Goal: Task Accomplishment & Management: Use online tool/utility

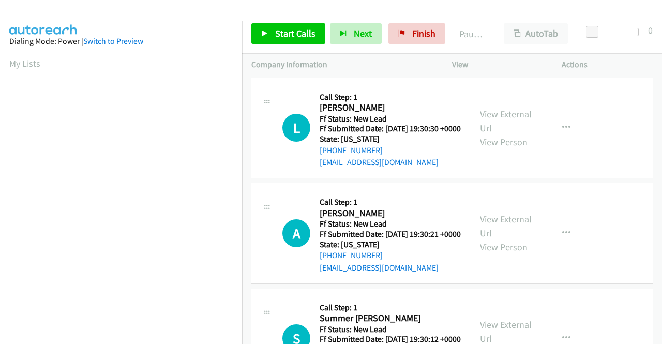
click at [503, 123] on link "View External Url" at bounding box center [506, 121] width 52 height 26
click at [500, 236] on link "View External Url" at bounding box center [506, 226] width 52 height 26
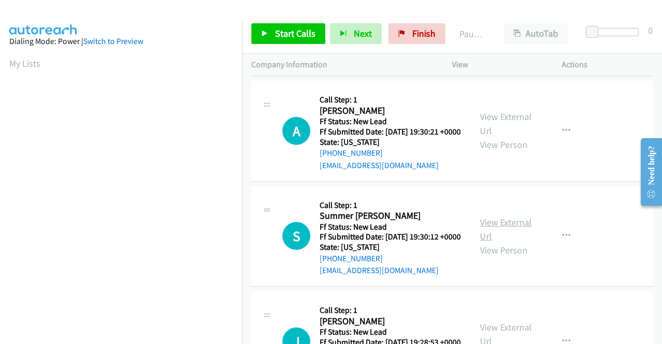
scroll to position [103, 0]
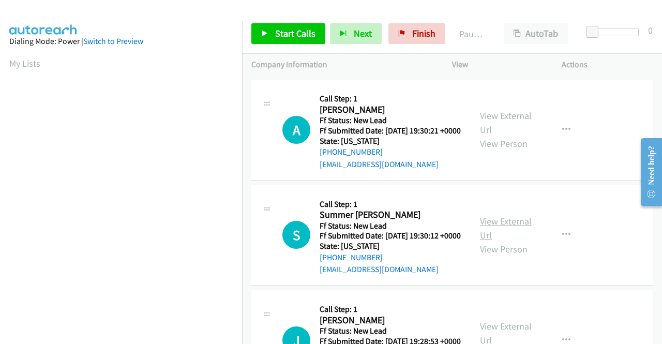
click at [517, 241] on link "View External Url" at bounding box center [506, 228] width 52 height 26
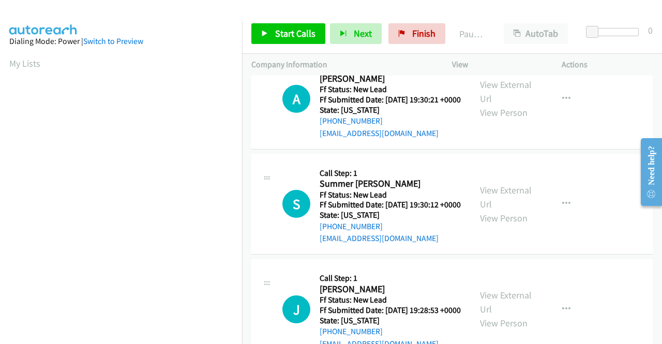
scroll to position [207, 0]
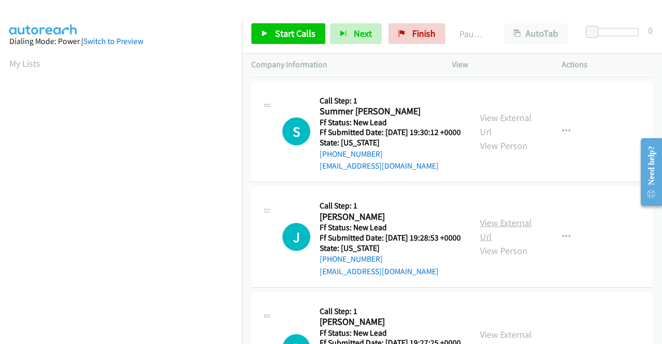
click at [514, 243] on link "View External Url" at bounding box center [506, 230] width 52 height 26
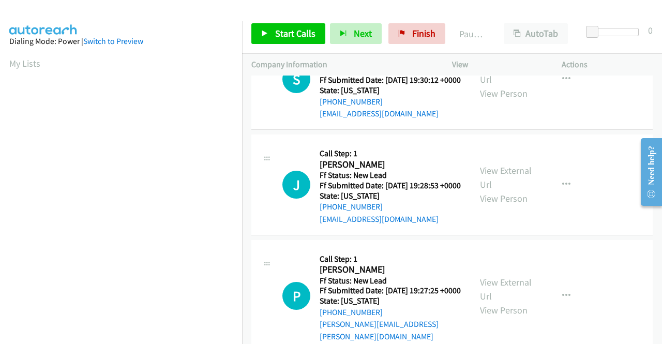
scroll to position [310, 0]
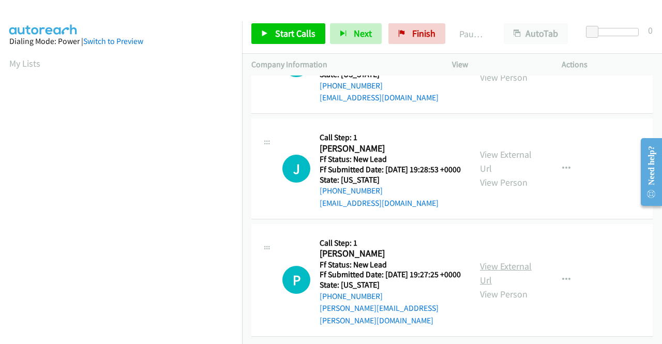
click at [510, 270] on link "View External Url" at bounding box center [506, 273] width 52 height 26
click at [280, 30] on span "Start Calls" at bounding box center [295, 33] width 40 height 12
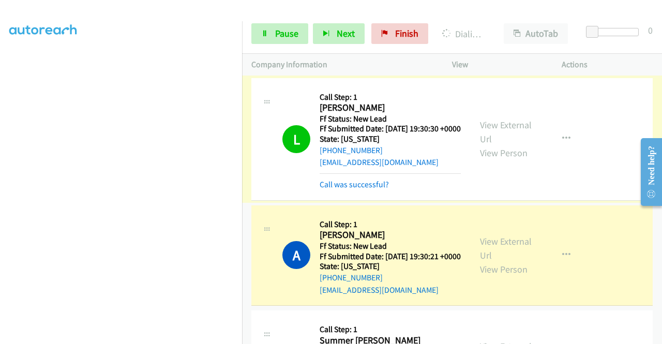
scroll to position [52, 0]
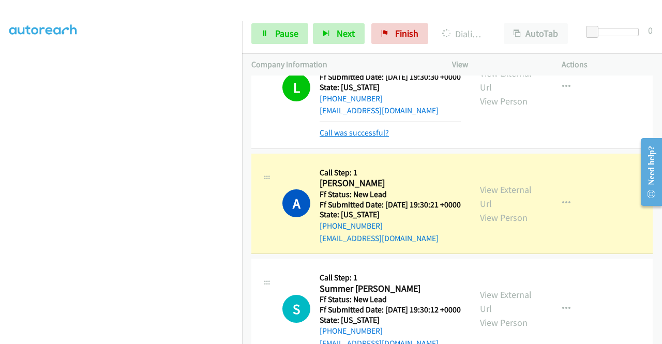
click at [375, 138] on link "Call was successful?" at bounding box center [354, 133] width 69 height 10
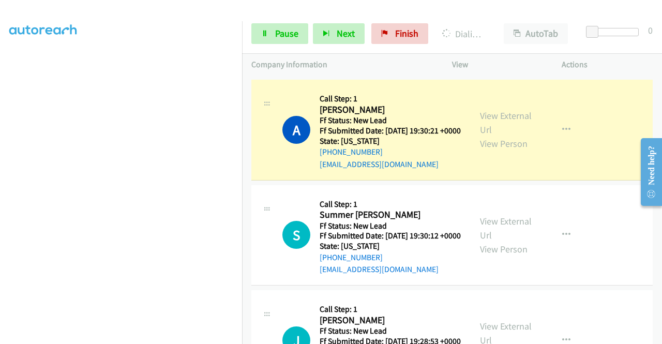
scroll to position [0, 0]
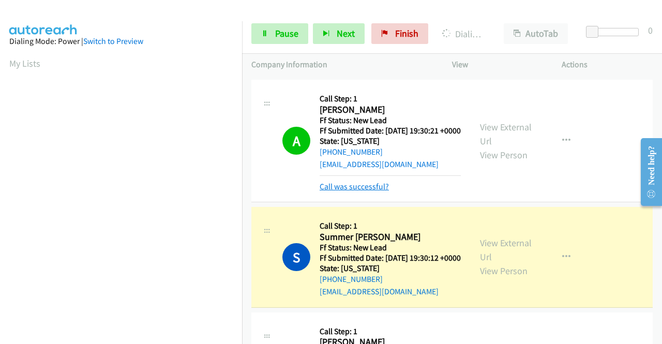
click at [357, 191] on link "Call was successful?" at bounding box center [354, 187] width 69 height 10
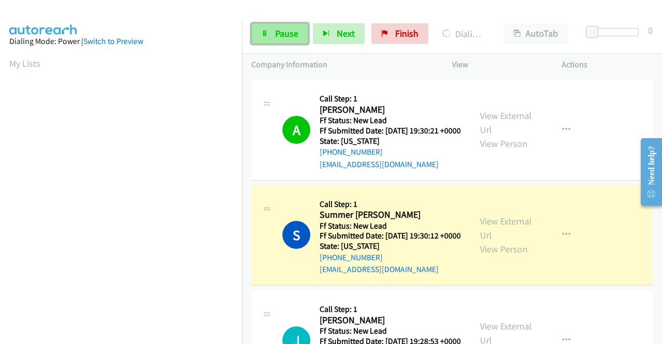
click at [283, 37] on span "Pause" at bounding box center [286, 33] width 23 height 12
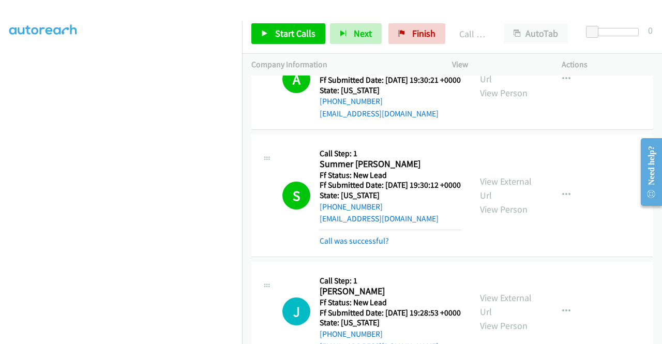
scroll to position [259, 0]
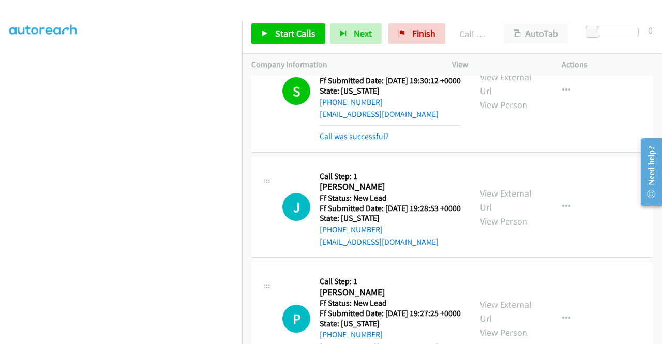
click at [370, 141] on link "Call was successful?" at bounding box center [354, 136] width 69 height 10
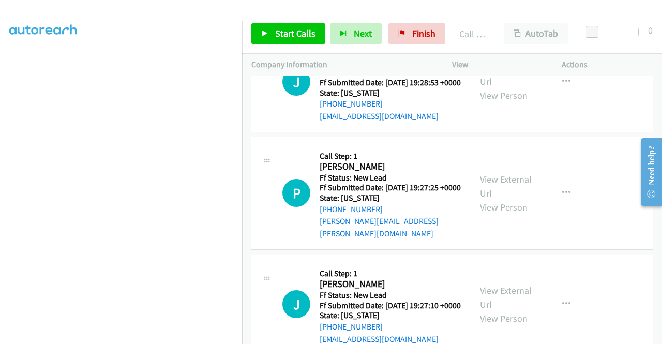
scroll to position [414, 0]
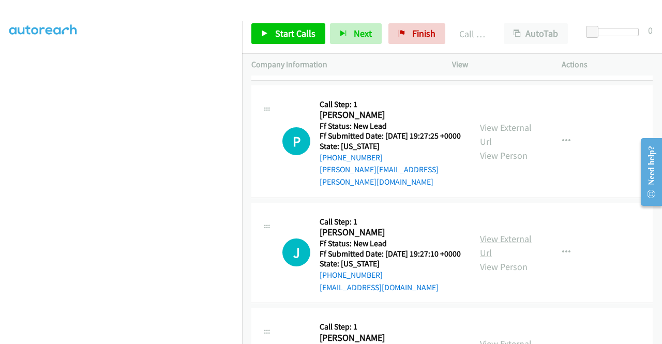
click at [494, 259] on link "View External Url" at bounding box center [506, 246] width 52 height 26
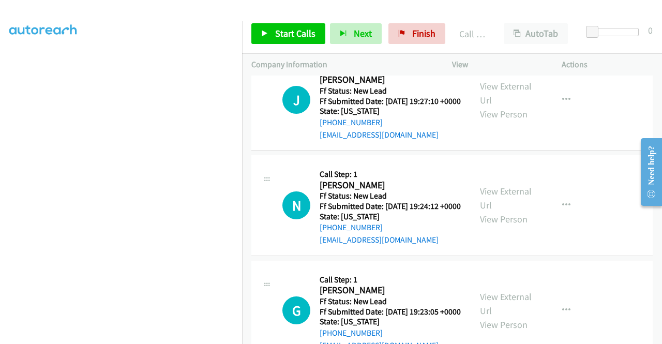
scroll to position [569, 0]
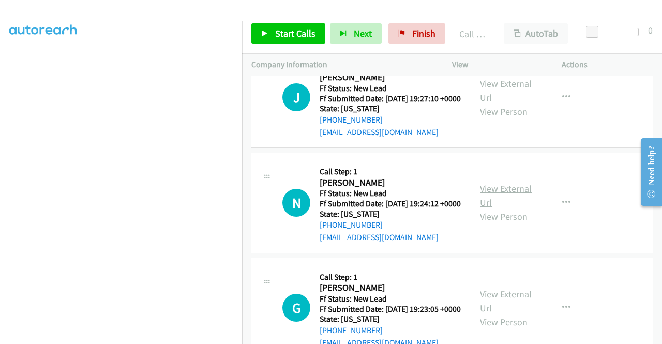
click at [513, 208] on link "View External Url" at bounding box center [506, 196] width 52 height 26
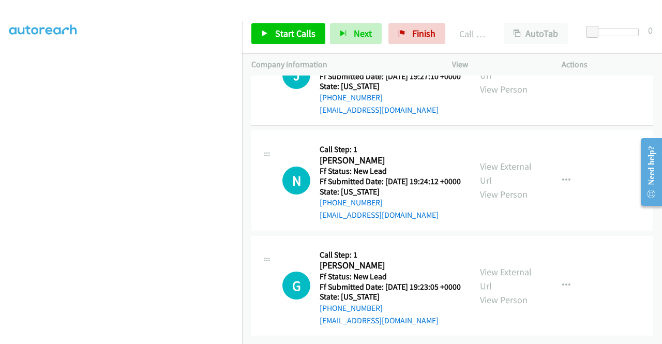
click at [522, 266] on link "View External Url" at bounding box center [506, 279] width 52 height 26
click at [289, 26] on link "Start Calls" at bounding box center [288, 33] width 74 height 21
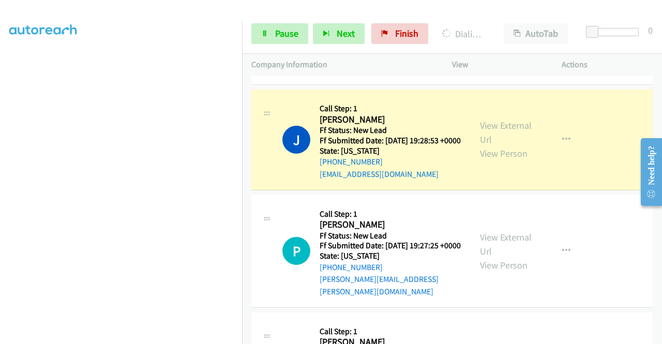
scroll to position [0, 0]
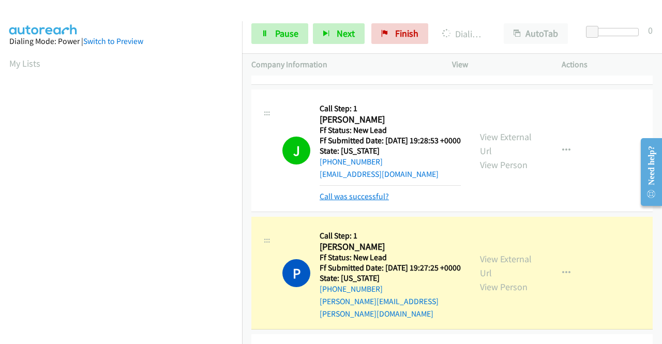
click at [382, 201] on link "Call was successful?" at bounding box center [354, 196] width 69 height 10
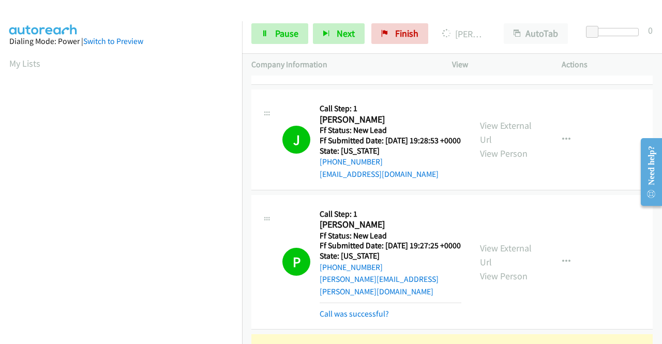
scroll to position [408, 0]
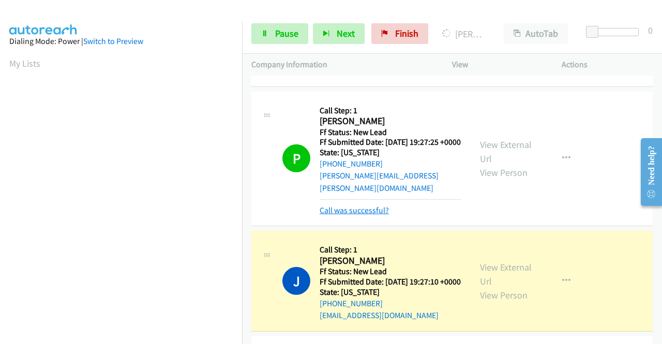
click at [365, 215] on link "Call was successful?" at bounding box center [354, 210] width 69 height 10
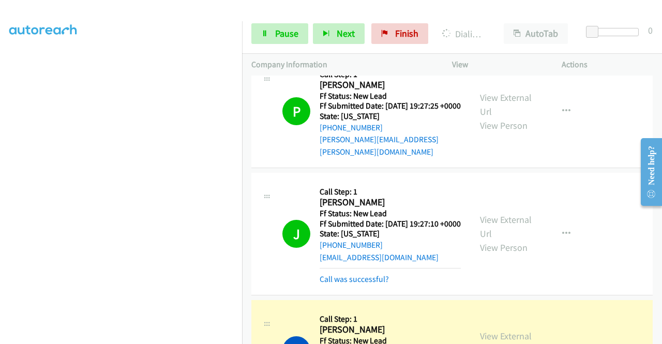
scroll to position [511, 0]
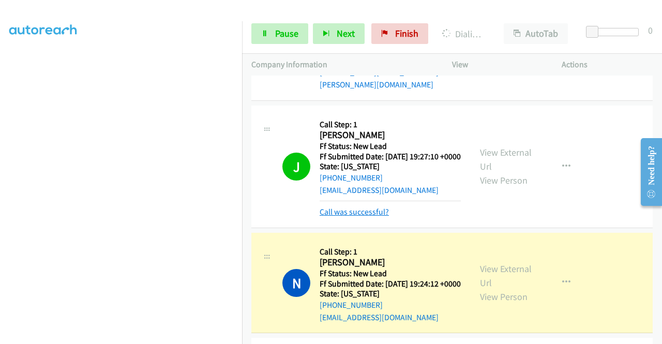
click at [362, 217] on link "Call was successful?" at bounding box center [354, 212] width 69 height 10
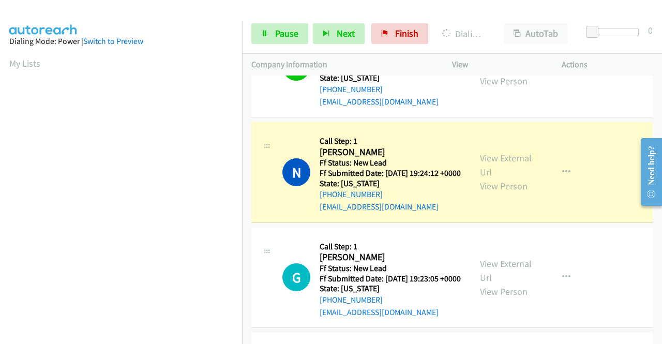
scroll to position [821, 0]
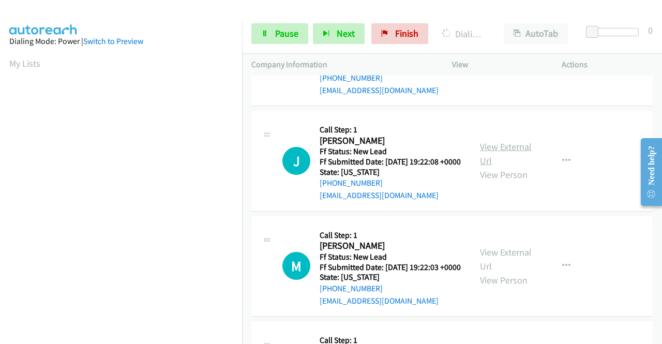
click at [500, 167] on link "View External Url" at bounding box center [506, 154] width 52 height 26
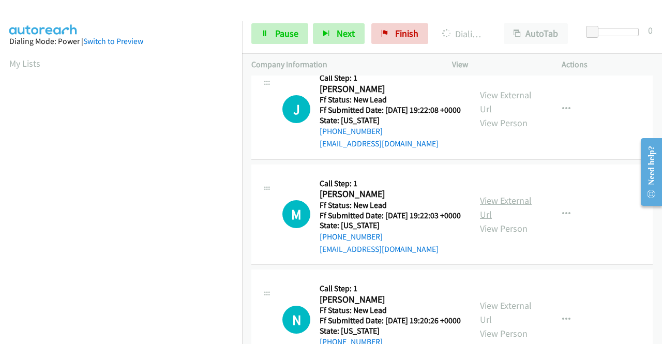
click at [523, 220] on link "View External Url" at bounding box center [506, 208] width 52 height 26
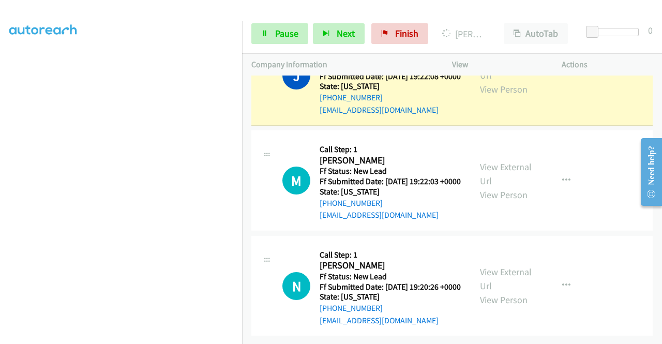
scroll to position [844, 0]
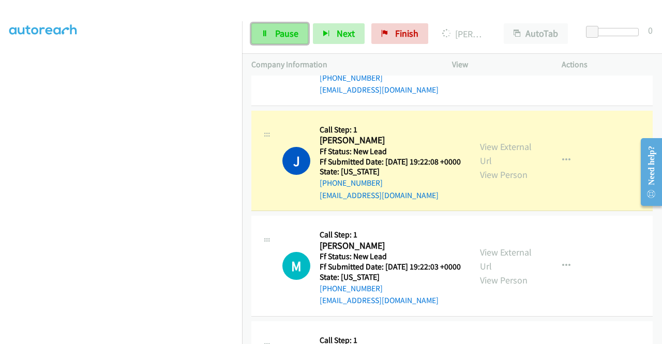
click at [275, 33] on span "Pause" at bounding box center [286, 33] width 23 height 12
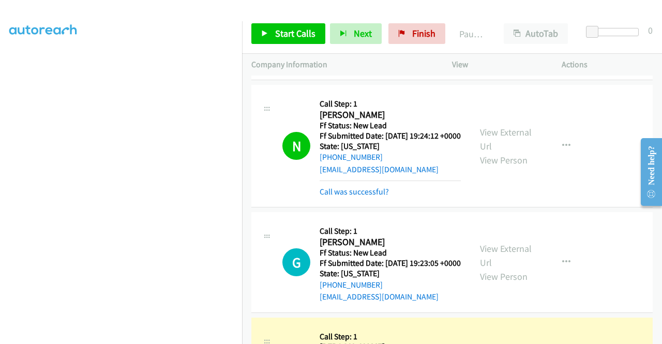
scroll to position [689, 0]
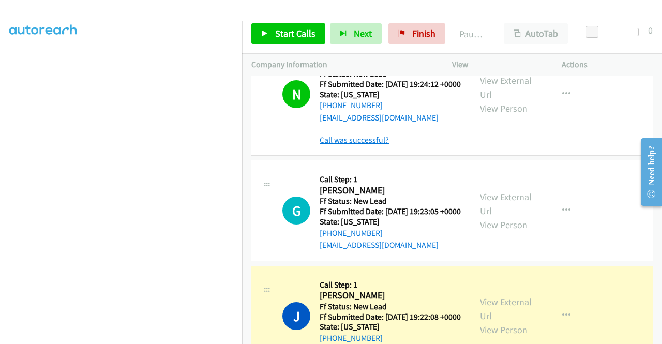
click at [373, 145] on link "Call was successful?" at bounding box center [354, 140] width 69 height 10
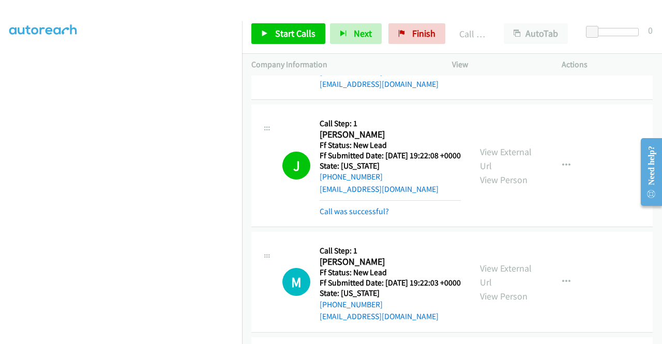
scroll to position [844, 0]
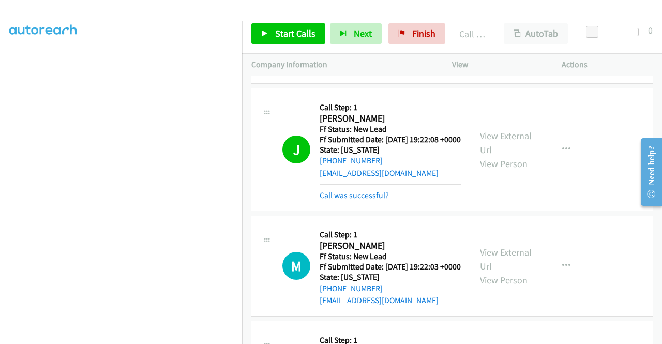
click at [374, 202] on div "Call was successful?" at bounding box center [390, 195] width 141 height 12
click at [373, 200] on link "Call was successful?" at bounding box center [354, 195] width 69 height 10
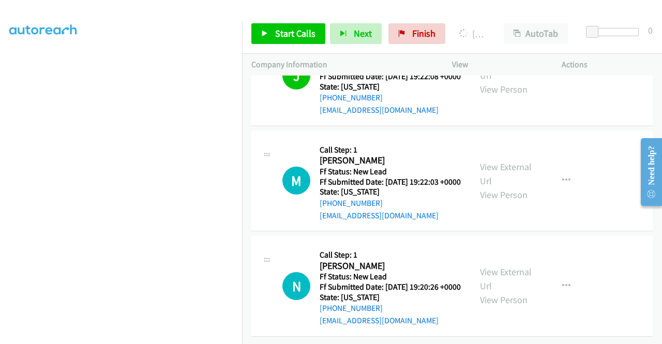
scroll to position [1012, 0]
click at [515, 266] on link "View External Url" at bounding box center [506, 279] width 52 height 26
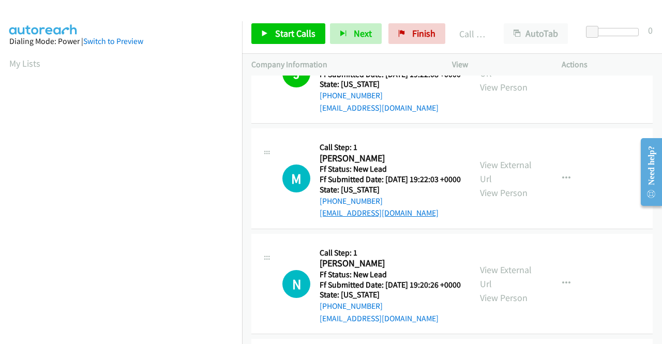
scroll to position [879, 0]
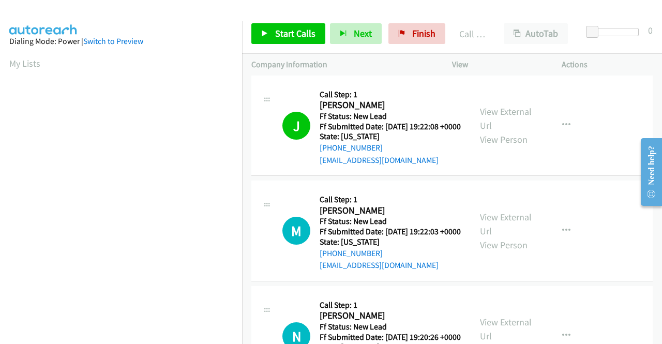
click at [363, 59] on link "Call was successful?" at bounding box center [354, 55] width 69 height 10
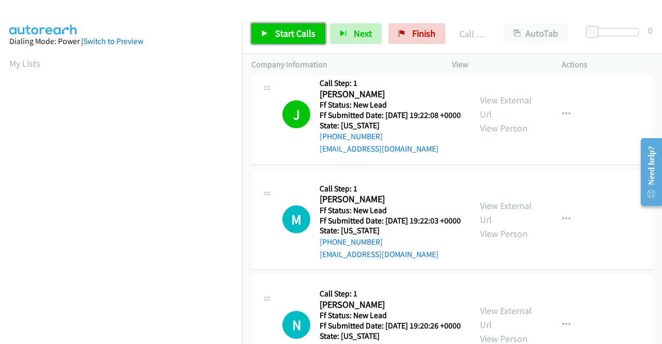
click at [299, 39] on span "Start Calls" at bounding box center [295, 33] width 40 height 12
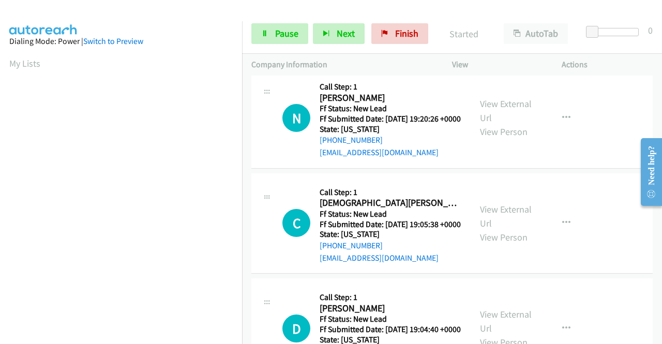
scroll to position [1127, 0]
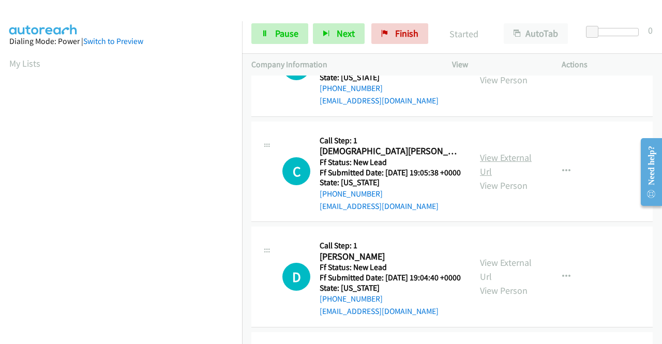
click at [515, 177] on link "View External Url" at bounding box center [506, 165] width 52 height 26
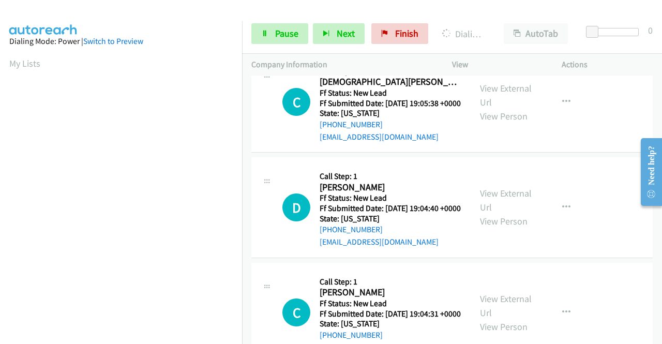
scroll to position [1230, 0]
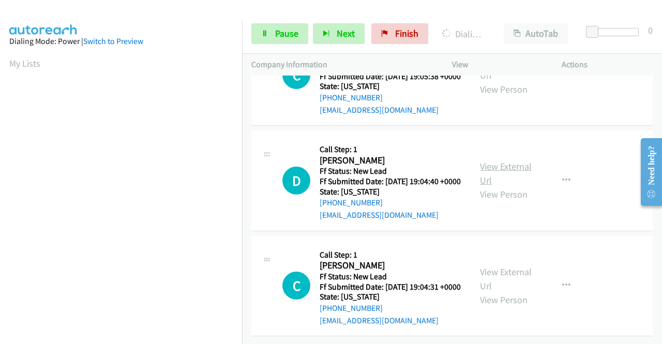
click at [514, 186] on link "View External Url" at bounding box center [506, 173] width 52 height 26
click at [507, 266] on link "View External Url" at bounding box center [506, 279] width 52 height 26
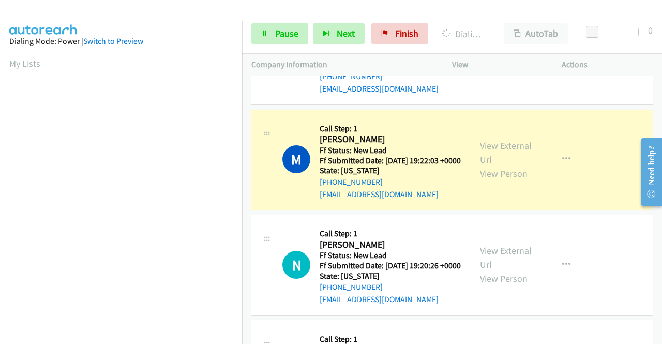
scroll to position [945, 0]
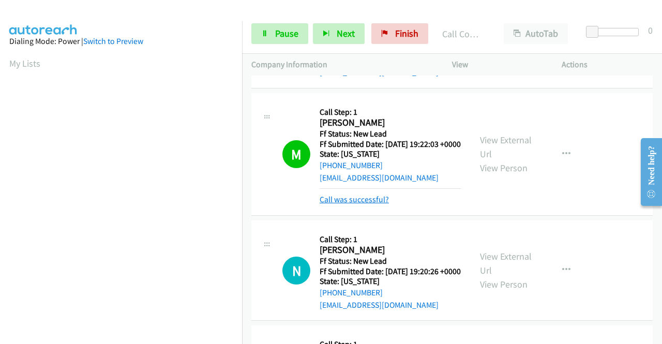
click at [363, 204] on link "Call was successful?" at bounding box center [354, 200] width 69 height 10
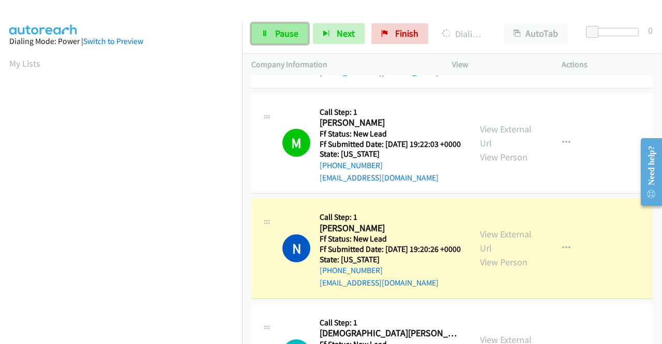
click at [284, 32] on span "Pause" at bounding box center [286, 33] width 23 height 12
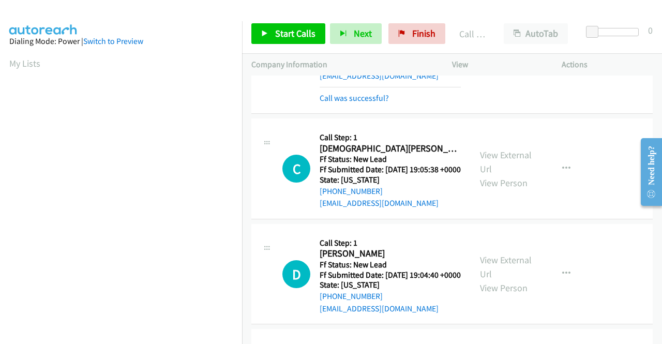
scroll to position [236, 0]
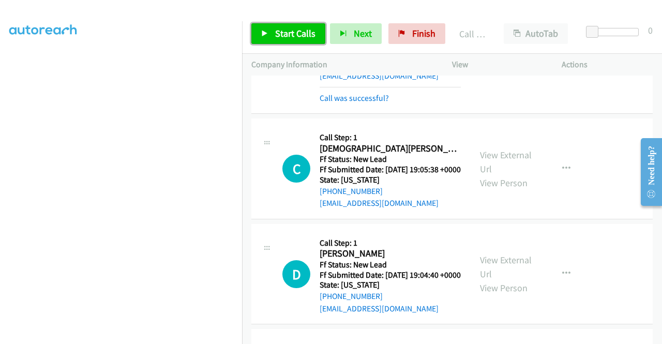
click at [300, 34] on span "Start Calls" at bounding box center [295, 33] width 40 height 12
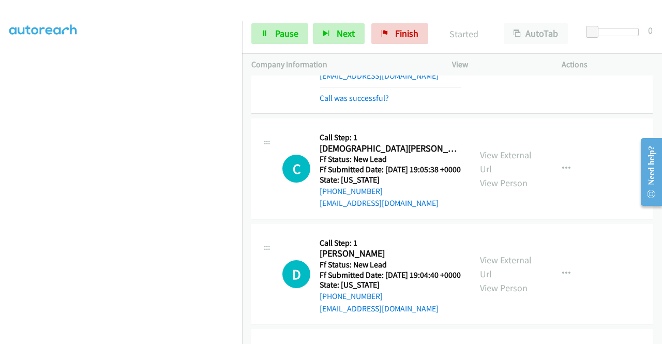
click at [341, 104] on div "Call was successful?" at bounding box center [390, 98] width 141 height 12
click at [340, 103] on link "Call was successful?" at bounding box center [354, 98] width 69 height 10
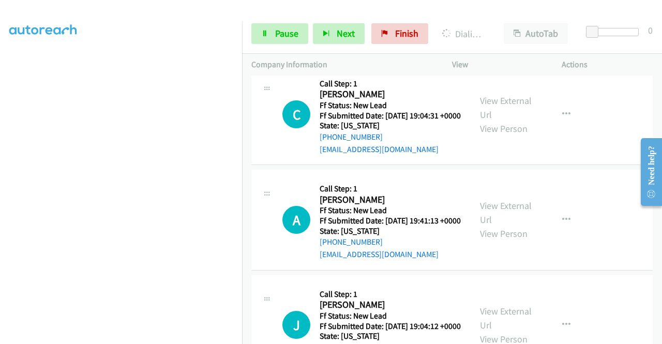
scroll to position [1462, 0]
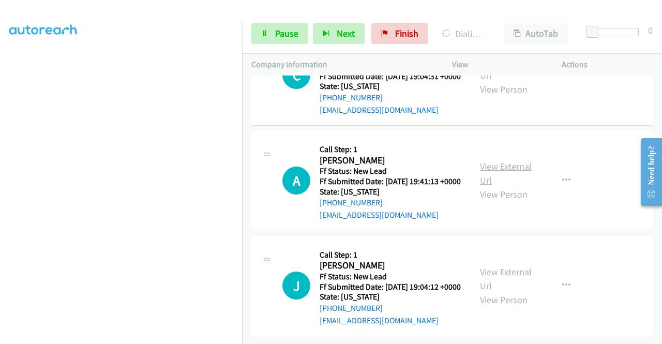
click at [500, 186] on link "View External Url" at bounding box center [506, 173] width 52 height 26
click at [505, 285] on link "View External Url" at bounding box center [506, 279] width 52 height 26
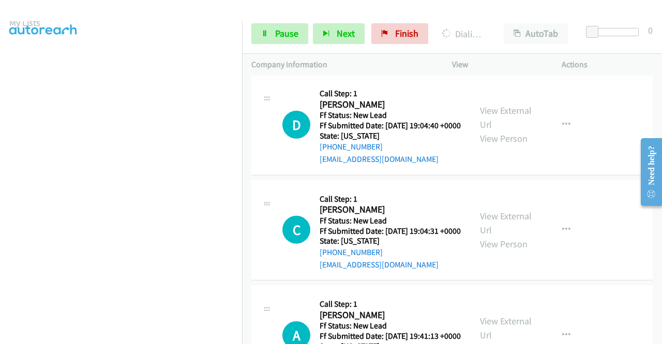
scroll to position [0, 0]
drag, startPoint x: 614, startPoint y: 56, endPoint x: 600, endPoint y: 55, distance: 13.5
click at [614, 56] on div "Actions" at bounding box center [607, 65] width 110 height 22
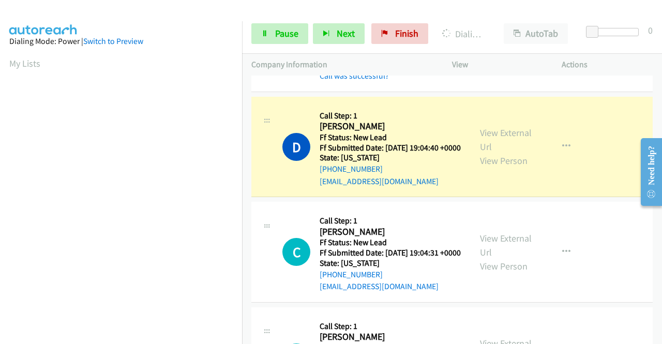
drag, startPoint x: 245, startPoint y: 314, endPoint x: 238, endPoint y: 133, distance: 181.2
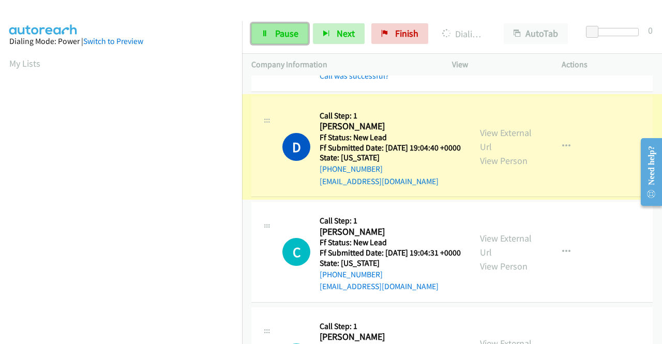
click at [265, 41] on link "Pause" at bounding box center [279, 33] width 57 height 21
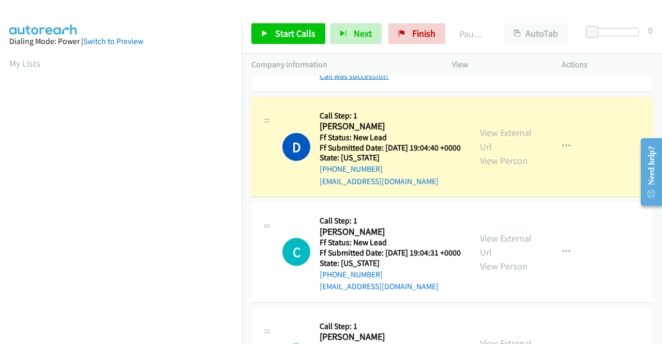
click at [367, 81] on link "Call was successful?" at bounding box center [354, 76] width 69 height 10
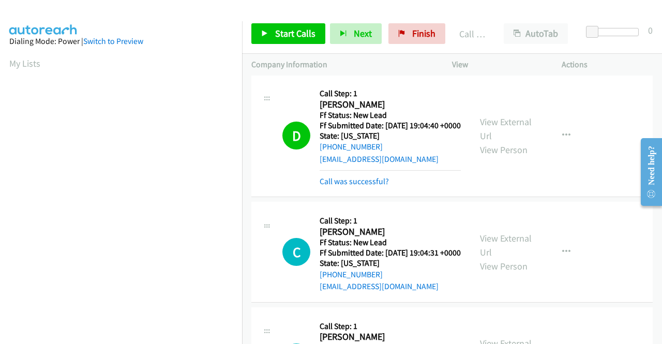
scroll to position [236, 0]
drag, startPoint x: 366, startPoint y: 304, endPoint x: 370, endPoint y: 299, distance: 6.2
click at [366, 186] on link "Call was successful?" at bounding box center [354, 181] width 69 height 10
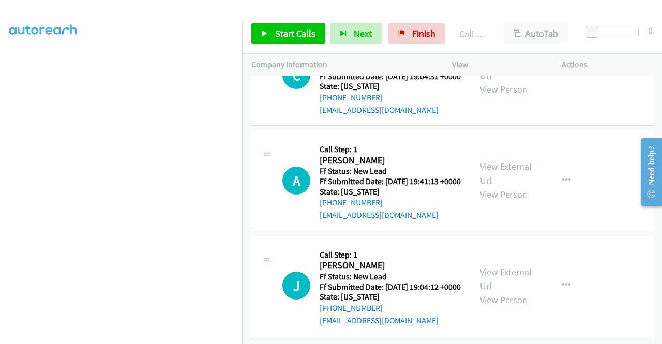
scroll to position [1589, 0]
click at [285, 31] on span "Start Calls" at bounding box center [295, 33] width 40 height 12
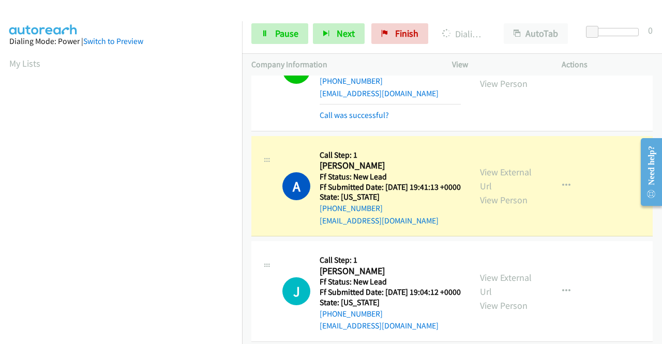
scroll to position [1434, 0]
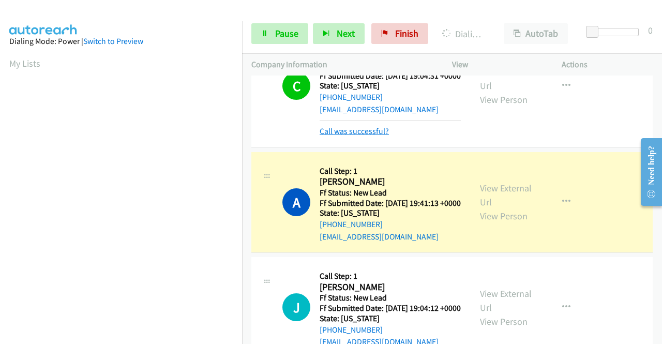
click at [384, 136] on link "Call was successful?" at bounding box center [354, 131] width 69 height 10
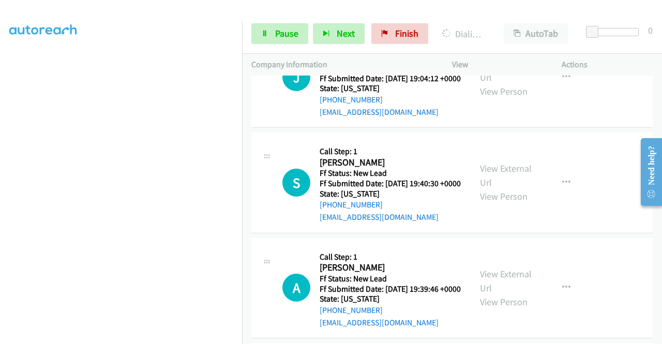
scroll to position [1744, 0]
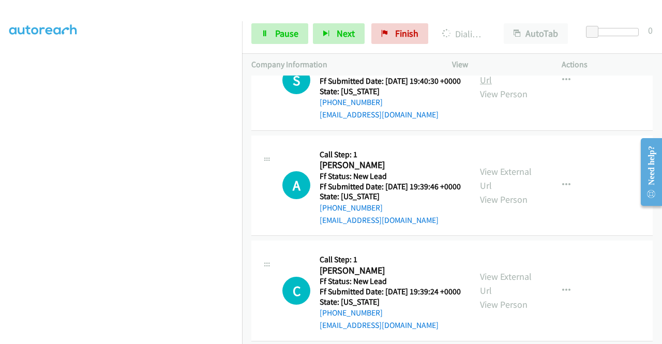
click at [516, 86] on link "View External Url" at bounding box center [506, 73] width 52 height 26
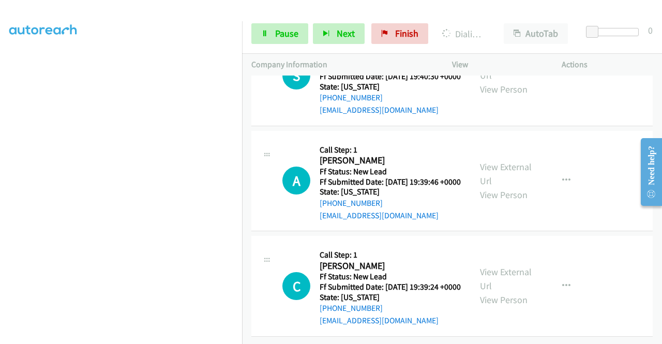
scroll to position [1848, 0]
click at [524, 187] on link "View External Url" at bounding box center [506, 174] width 52 height 26
click at [512, 292] on link "View External Url" at bounding box center [506, 279] width 52 height 26
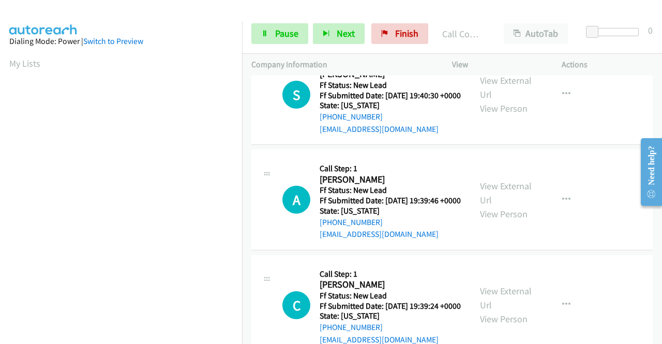
scroll to position [1698, 0]
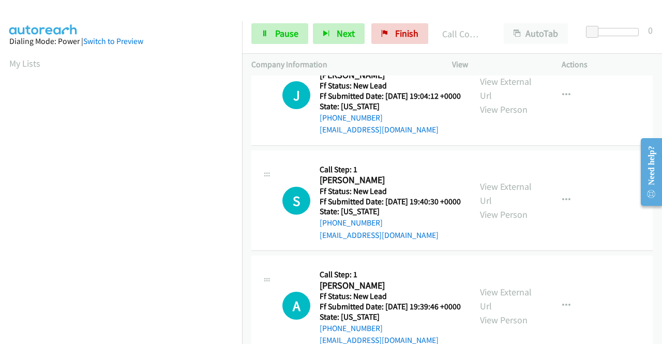
click at [373, 29] on link "Call was successful?" at bounding box center [354, 25] width 69 height 10
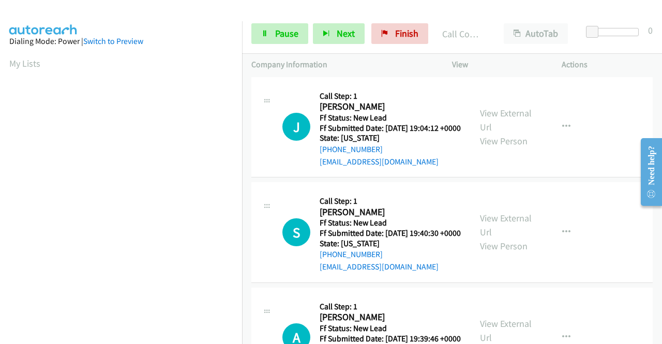
scroll to position [1646, 0]
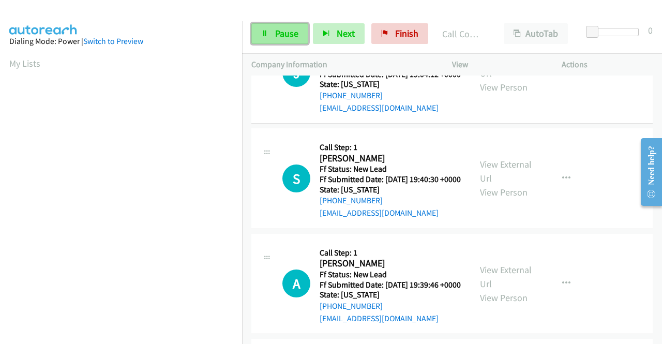
click at [264, 35] on icon at bounding box center [264, 34] width 7 height 7
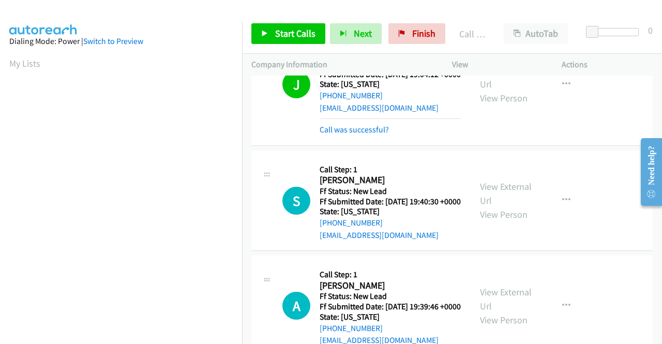
scroll to position [236, 0]
click at [374, 134] on link "Call was successful?" at bounding box center [354, 130] width 69 height 10
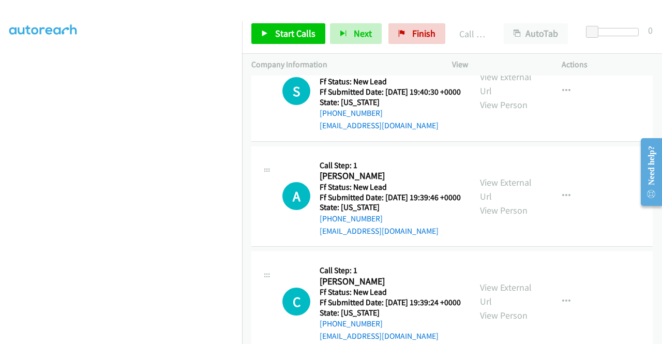
scroll to position [1750, 0]
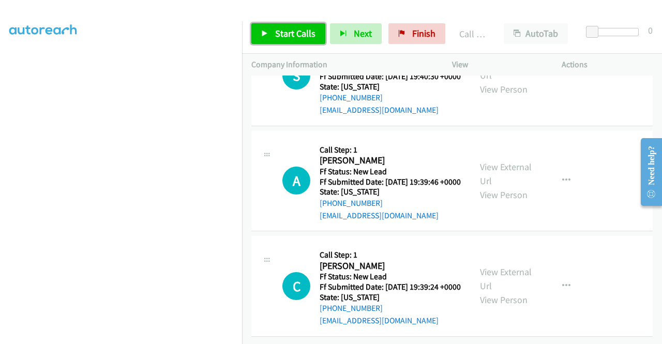
click at [296, 29] on span "Start Calls" at bounding box center [295, 33] width 40 height 12
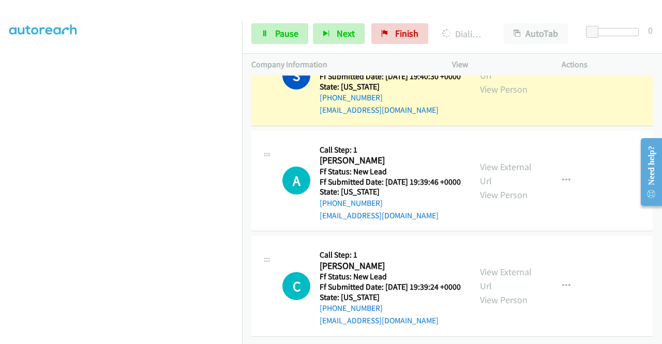
scroll to position [0, 0]
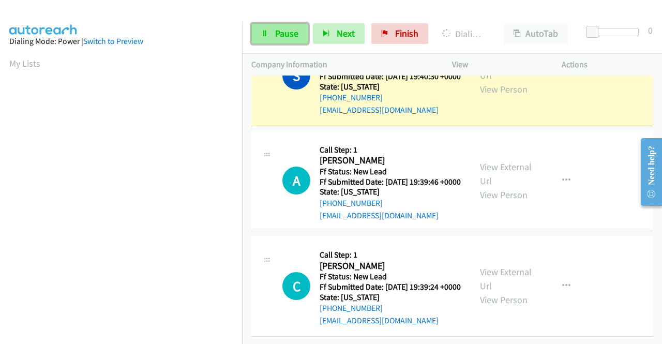
click at [272, 33] on link "Pause" at bounding box center [279, 33] width 57 height 21
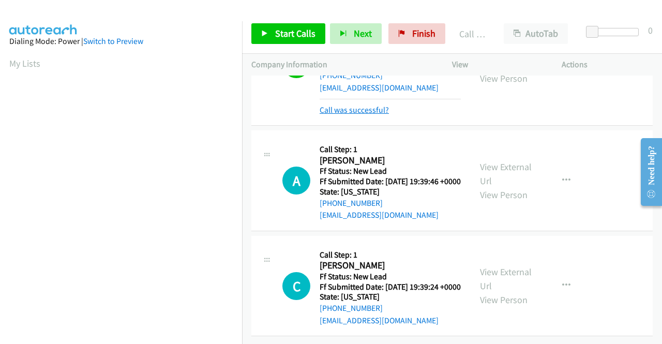
click at [355, 115] on link "Call was successful?" at bounding box center [354, 110] width 69 height 10
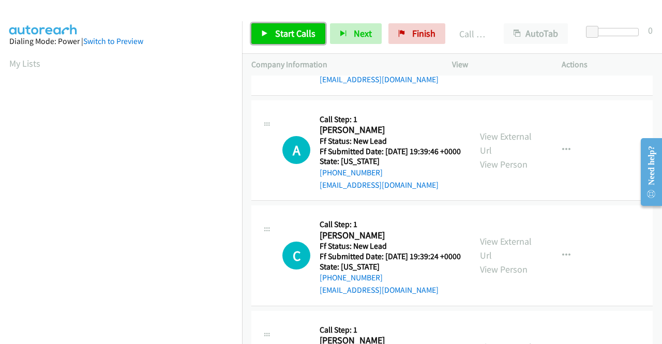
click at [311, 33] on span "Start Calls" at bounding box center [295, 33] width 40 height 12
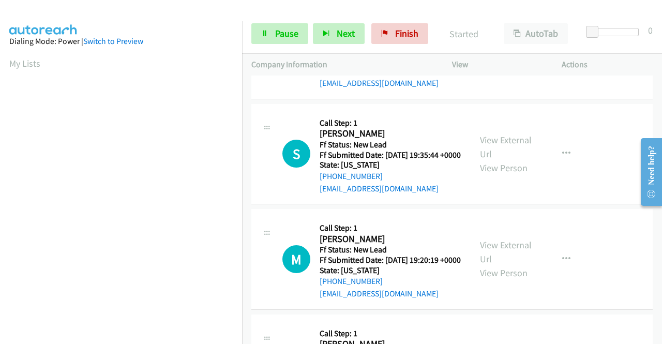
scroll to position [2038, 0]
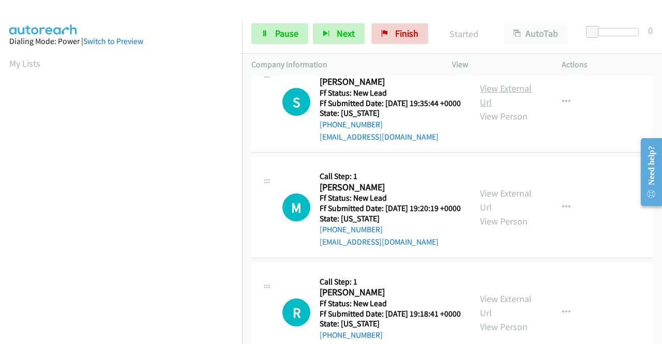
click at [495, 108] on link "View External Url" at bounding box center [506, 95] width 52 height 26
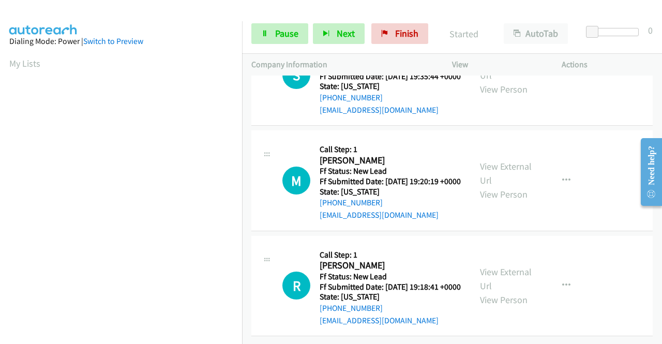
scroll to position [2142, 0]
click at [509, 186] on link "View External Url" at bounding box center [506, 173] width 52 height 26
click at [504, 292] on link "View External Url" at bounding box center [506, 279] width 52 height 26
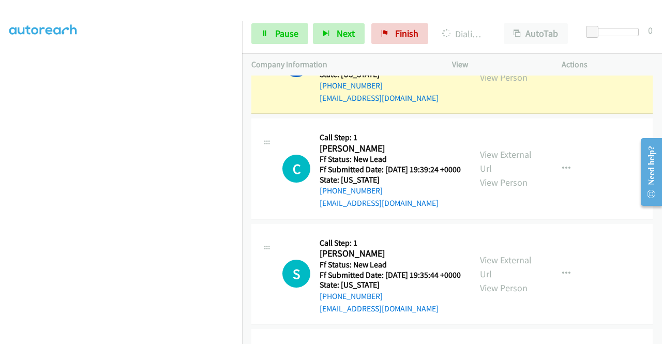
scroll to position [81, 0]
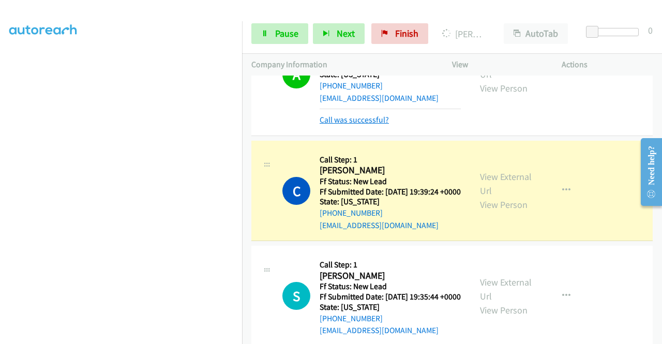
click at [361, 125] on link "Call was successful?" at bounding box center [354, 120] width 69 height 10
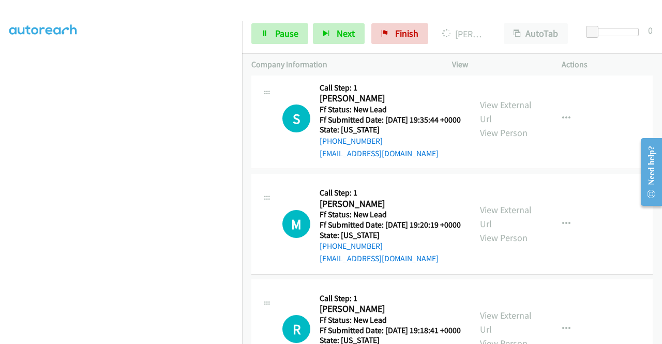
scroll to position [0, 0]
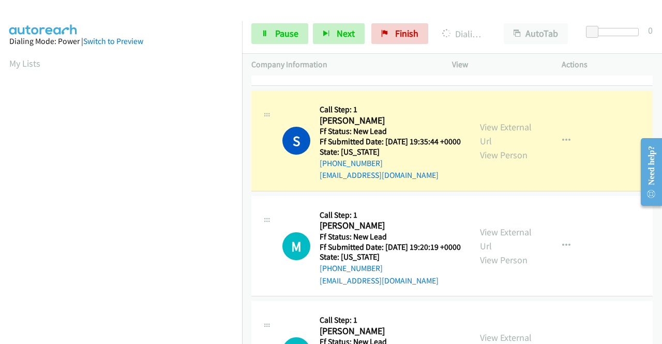
drag, startPoint x: 617, startPoint y: 261, endPoint x: 537, endPoint y: 309, distance: 92.6
click at [617, 86] on div "C Callback Scheduled Call Step: 1 Clinton Lister America/Denver Ff Status: New …" at bounding box center [451, 24] width 401 height 123
click at [340, 75] on link "Call was successful?" at bounding box center [354, 70] width 69 height 10
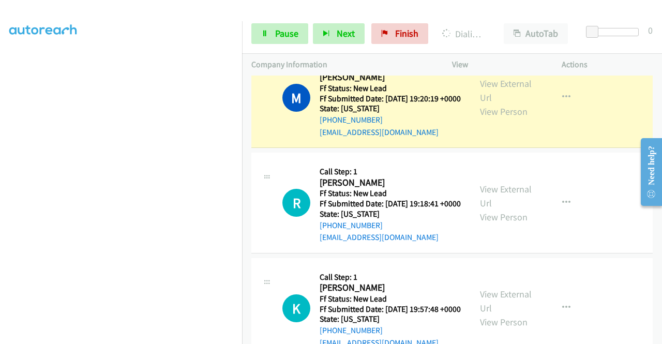
scroll to position [2177, 0]
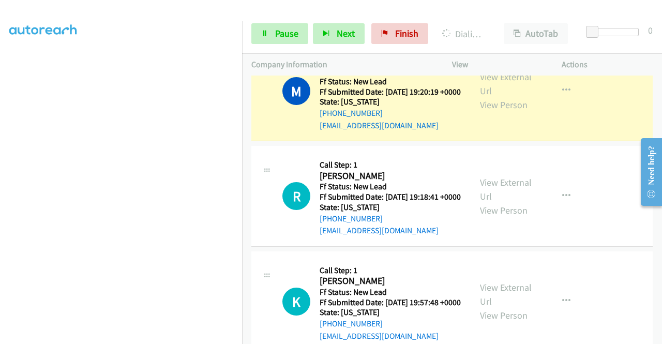
click at [356, 25] on link "Call was successful?" at bounding box center [354, 20] width 69 height 10
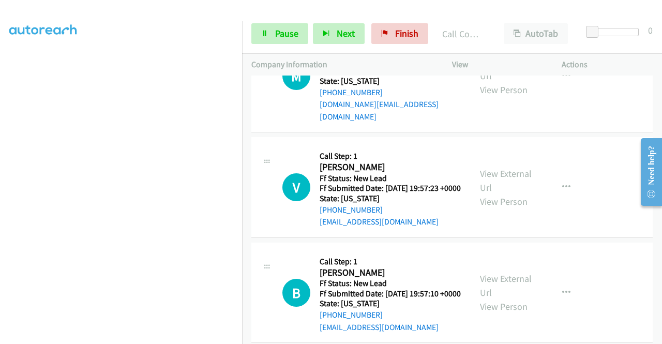
scroll to position [2539, 0]
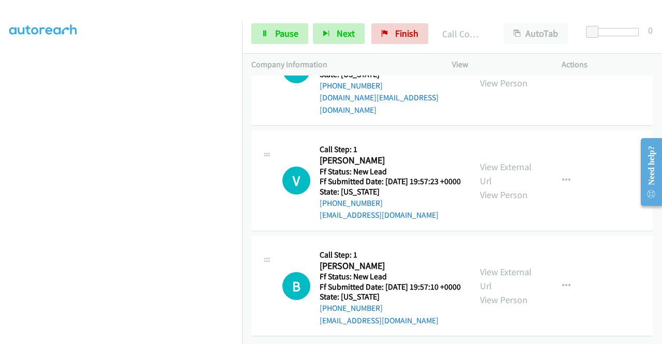
click at [496, 75] on link "View External Url" at bounding box center [506, 62] width 52 height 26
click at [493, 164] on link "View External Url" at bounding box center [506, 174] width 52 height 26
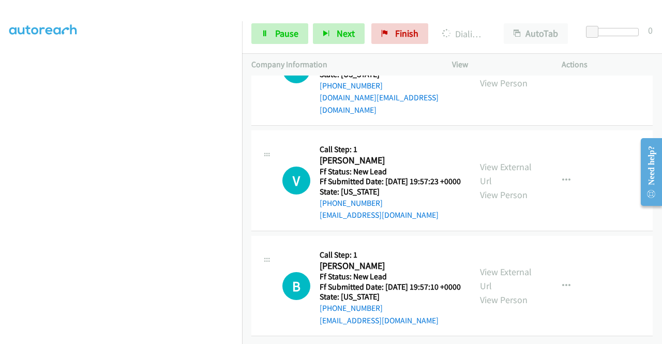
scroll to position [2763, 0]
click at [497, 266] on link "View External Url" at bounding box center [506, 279] width 52 height 26
click at [511, 212] on div "V Callback Scheduled Call Step: 1 Veronica Hidalgo America/Los_Angeles Ff Statu…" at bounding box center [451, 180] width 401 height 101
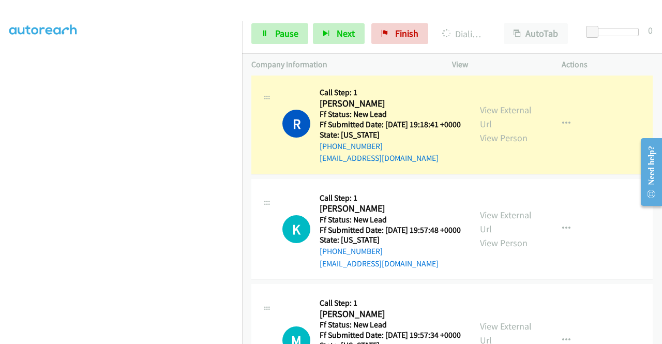
scroll to position [2246, 0]
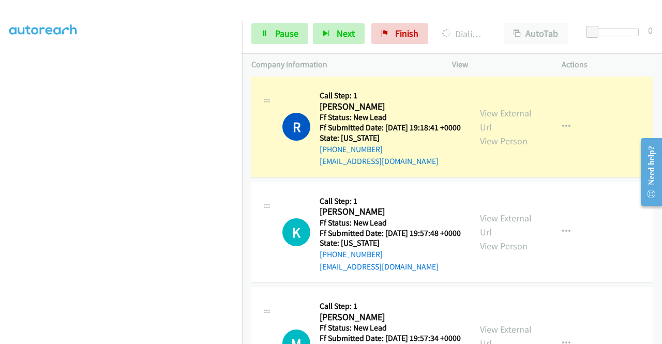
click at [367, 61] on link "Call was successful?" at bounding box center [354, 56] width 69 height 10
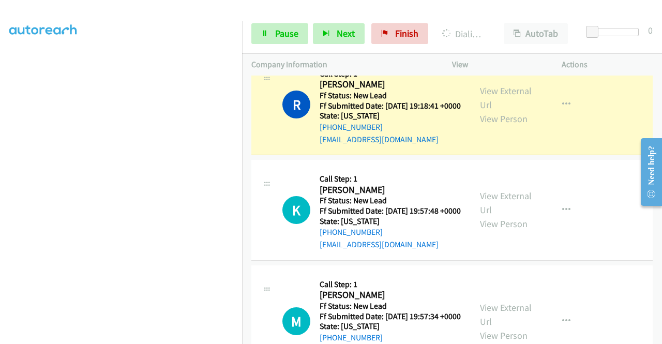
scroll to position [236, 0]
click at [289, 36] on span "Pause" at bounding box center [286, 33] width 23 height 12
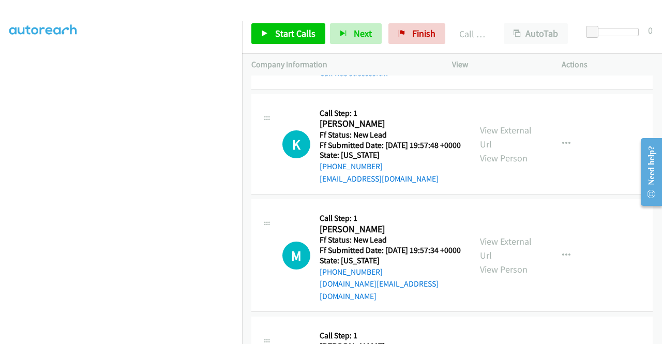
scroll to position [2350, 0]
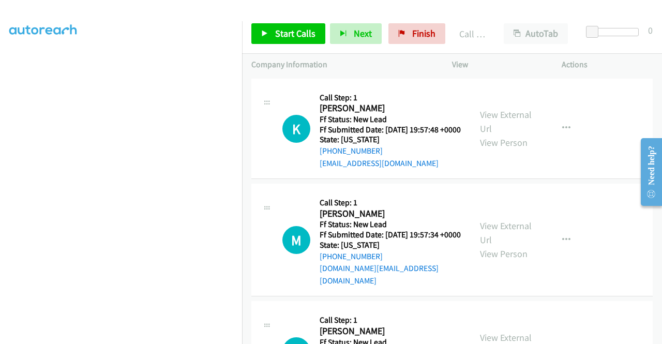
drag, startPoint x: 349, startPoint y: 266, endPoint x: 342, endPoint y: 262, distance: 7.5
click at [359, 63] on link "Call was successful?" at bounding box center [354, 58] width 69 height 10
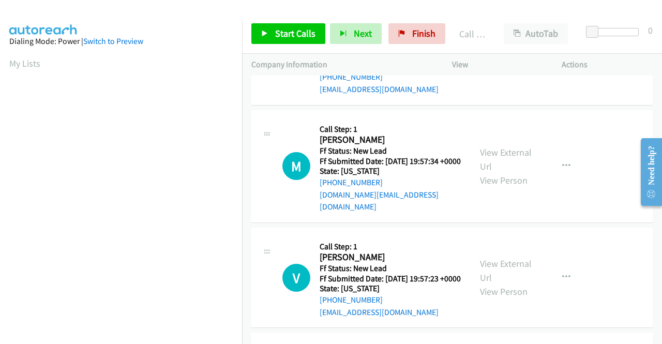
scroll to position [2505, 0]
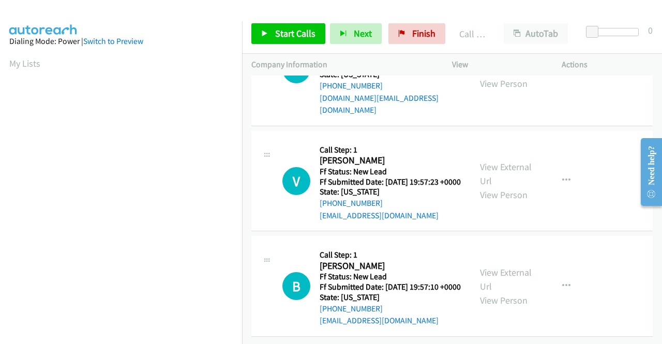
drag, startPoint x: 302, startPoint y: 22, endPoint x: 304, endPoint y: 33, distance: 11.2
click at [302, 25] on div "Start Calls Pause Next Finish Call Completed AutoTab AutoTab 0" at bounding box center [452, 34] width 420 height 40
click at [306, 36] on span "Start Calls" at bounding box center [295, 33] width 40 height 12
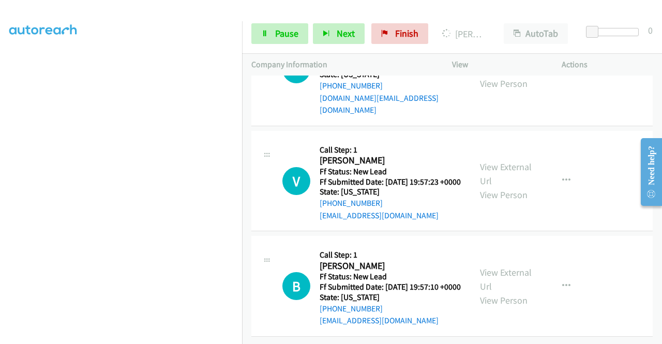
scroll to position [236, 0]
click at [277, 39] on link "Pause" at bounding box center [279, 33] width 57 height 21
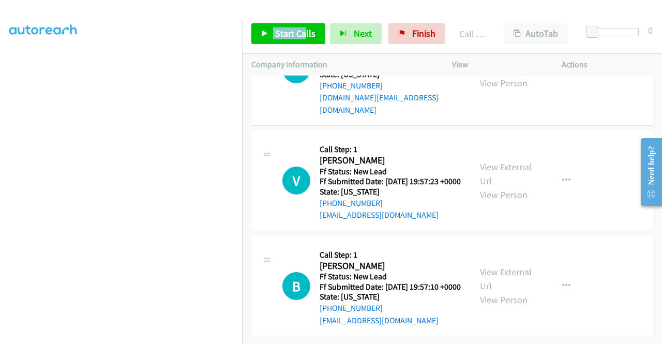
scroll to position [2556, 0]
click at [273, 35] on link "Start Calls" at bounding box center [288, 33] width 74 height 21
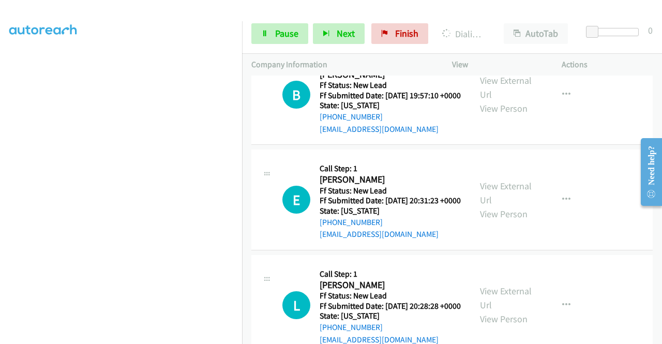
scroll to position [0, 0]
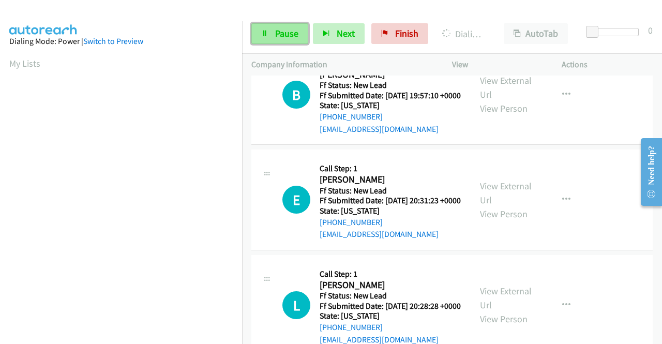
click at [271, 41] on link "Pause" at bounding box center [279, 33] width 57 height 21
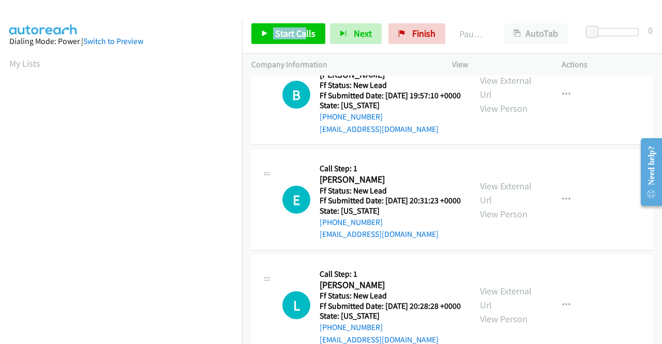
drag, startPoint x: 359, startPoint y: 133, endPoint x: 384, endPoint y: 94, distance: 46.9
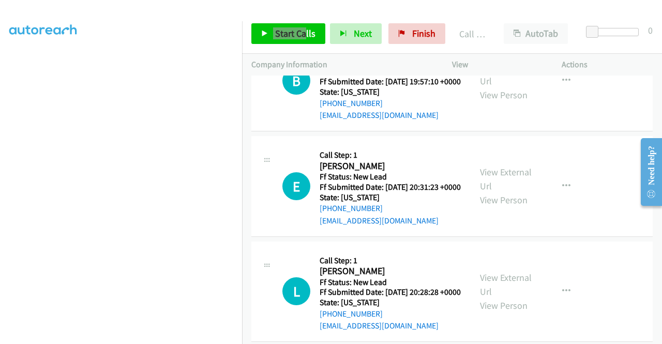
scroll to position [2763, 0]
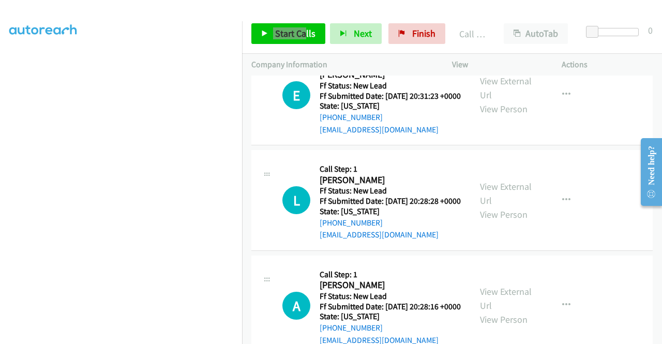
scroll to position [2815, 0]
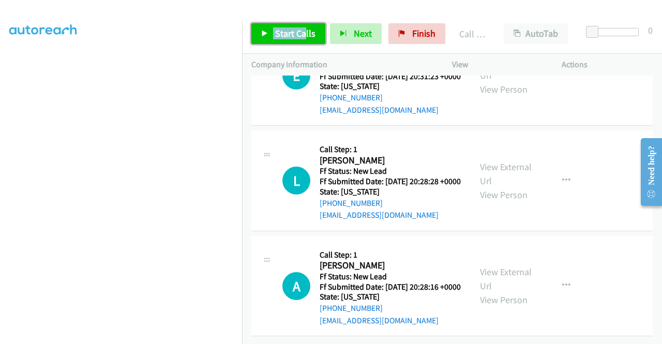
click at [304, 32] on span "Start Calls" at bounding box center [295, 33] width 40 height 12
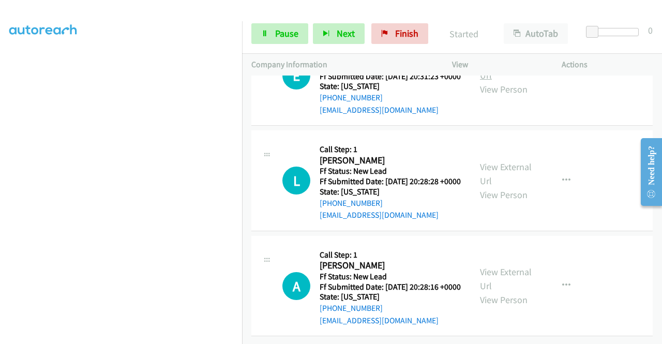
click at [511, 81] on link "View External Url" at bounding box center [506, 68] width 52 height 26
click at [519, 187] on link "View External Url" at bounding box center [506, 174] width 52 height 26
click at [504, 276] on link "View External Url" at bounding box center [506, 279] width 52 height 26
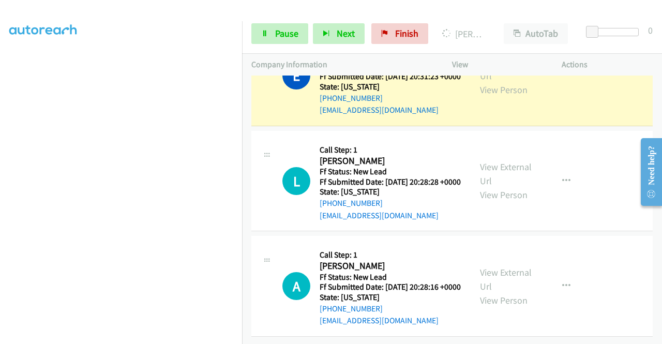
scroll to position [2954, 0]
click at [343, 10] on link "Call was successful?" at bounding box center [354, 5] width 69 height 10
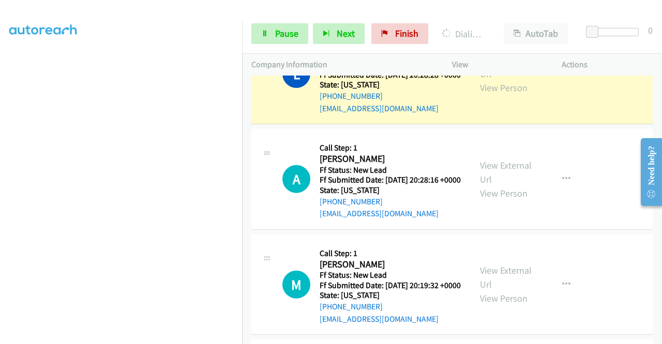
scroll to position [0, 0]
click at [357, 8] on link "Call was successful?" at bounding box center [354, 3] width 69 height 10
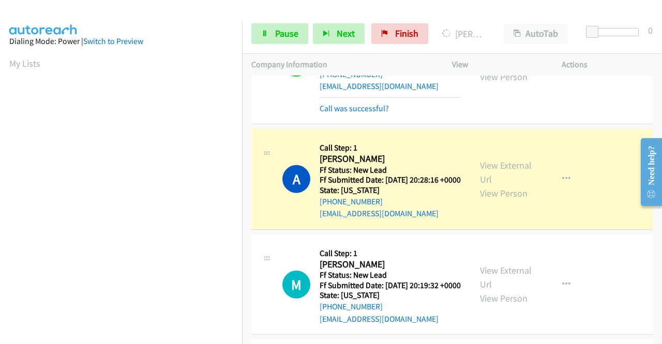
scroll to position [236, 0]
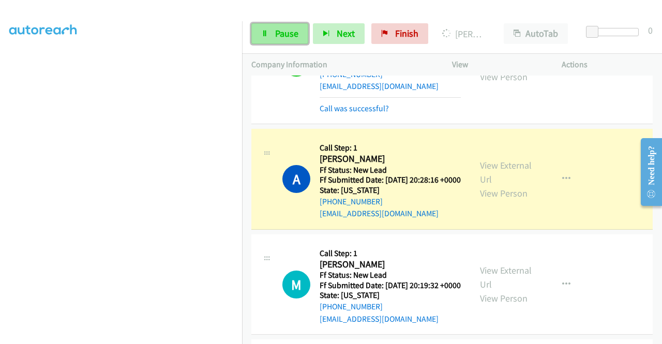
click at [291, 25] on link "Pause" at bounding box center [279, 33] width 57 height 21
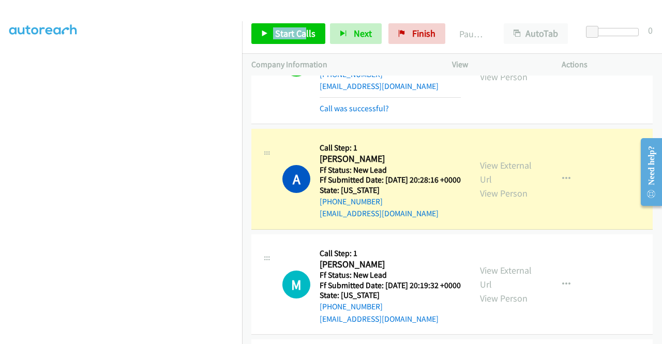
scroll to position [3098, 0]
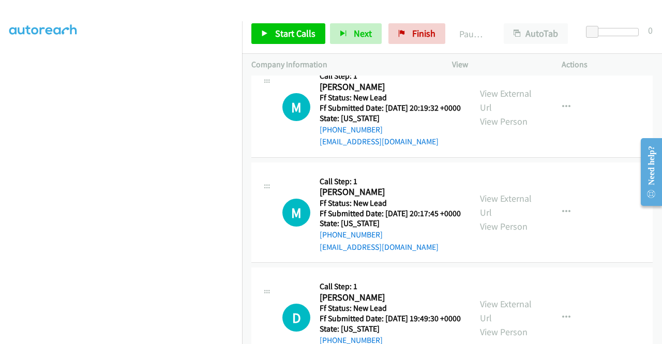
drag, startPoint x: 347, startPoint y: 11, endPoint x: 217, endPoint y: 53, distance: 136.1
click at [347, 11] on div at bounding box center [326, 20] width 653 height 40
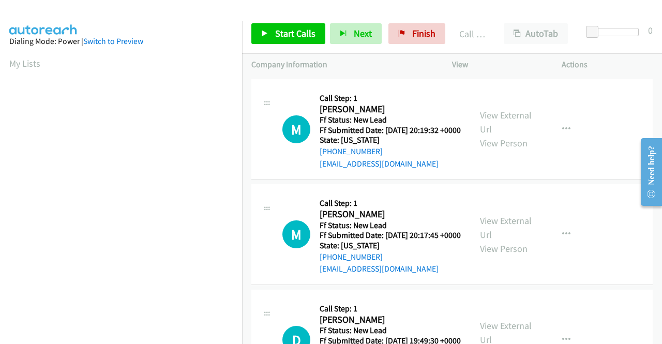
scroll to position [236, 0]
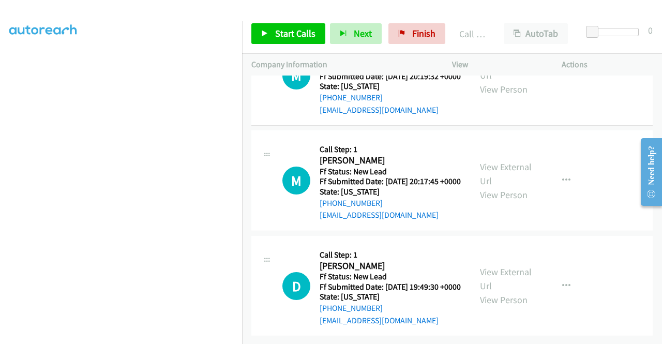
click at [373, 9] on link "Call was successful?" at bounding box center [354, 4] width 69 height 10
click at [517, 82] on link "View External Url" at bounding box center [506, 69] width 52 height 26
click at [513, 187] on link "View External Url" at bounding box center [506, 174] width 52 height 26
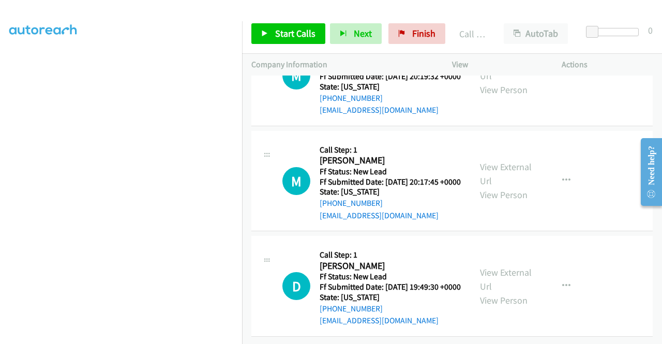
scroll to position [3433, 0]
click at [484, 266] on link "View External Url" at bounding box center [506, 279] width 52 height 26
click at [271, 37] on link "Start Calls" at bounding box center [288, 33] width 74 height 21
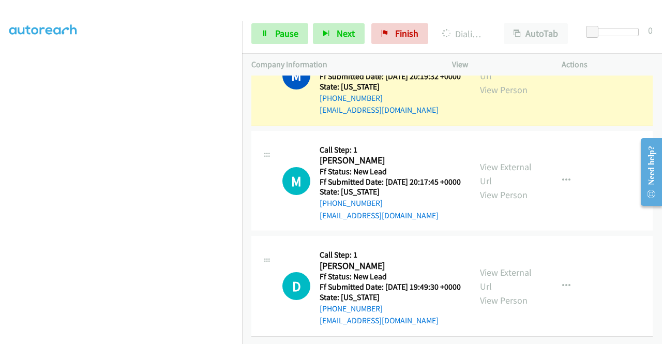
click at [569, 213] on div "M Callback Scheduled Call Step: 1 Michael Wise America/Anchorage Ff Status: New…" at bounding box center [451, 181] width 401 height 101
click at [272, 33] on link "Pause" at bounding box center [279, 33] width 57 height 21
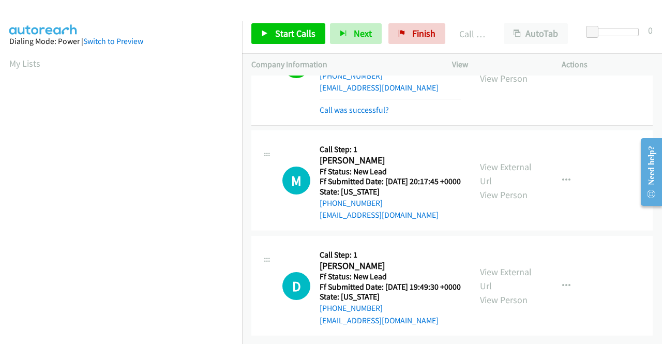
scroll to position [236, 0]
click at [376, 115] on link "Call was successful?" at bounding box center [354, 110] width 69 height 10
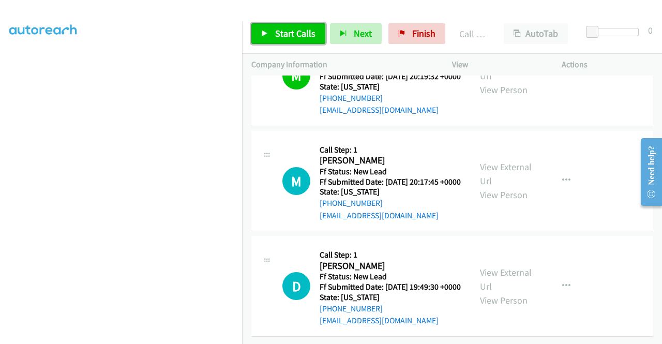
click at [281, 31] on span "Start Calls" at bounding box center [295, 33] width 40 height 12
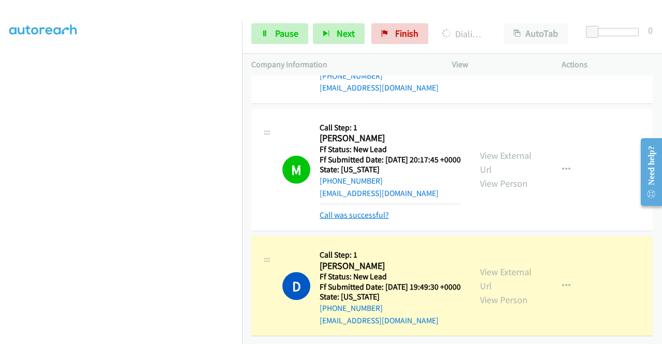
click at [338, 220] on link "Call was successful?" at bounding box center [354, 215] width 69 height 10
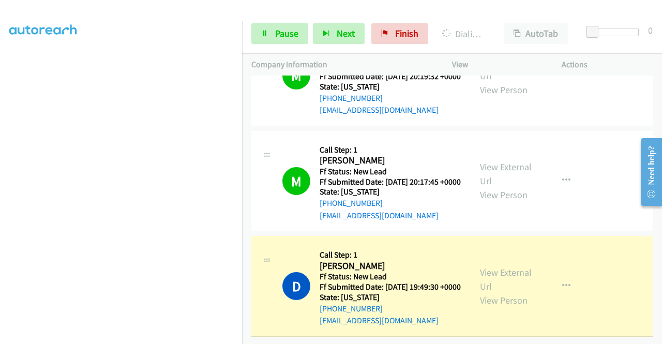
scroll to position [0, 0]
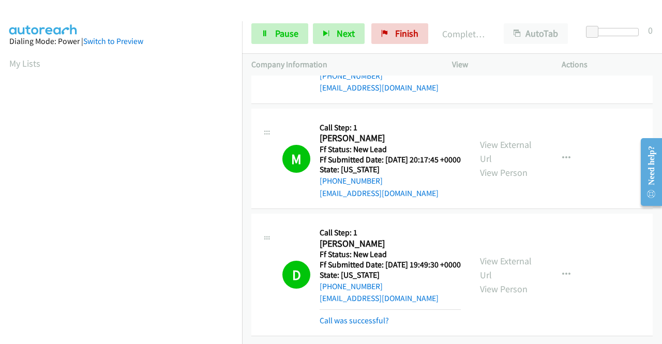
click at [576, 107] on td "M Callback Scheduled Call Step: 1 Mandy Wright America/Chicago Ff Status: New L…" at bounding box center [452, 54] width 420 height 106
click at [375, 316] on link "Call was successful?" at bounding box center [354, 321] width 69 height 10
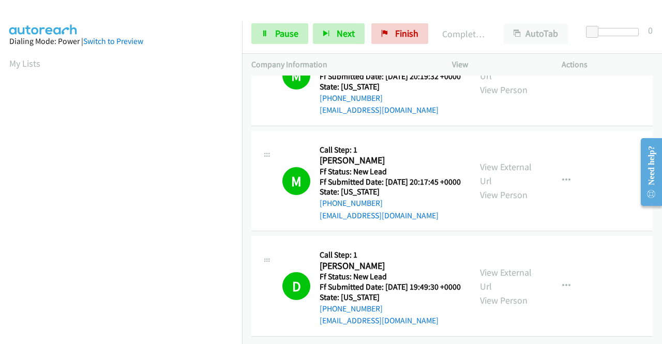
scroll to position [3480, 0]
click at [392, 34] on link "Finish" at bounding box center [399, 33] width 57 height 21
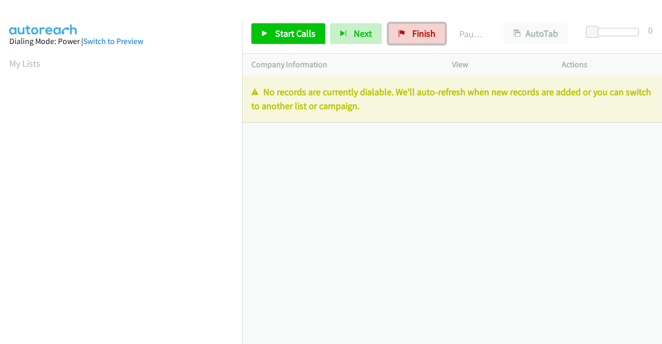
drag, startPoint x: 441, startPoint y: 36, endPoint x: 383, endPoint y: 56, distance: 61.3
click at [440, 36] on link "Finish" at bounding box center [416, 33] width 57 height 21
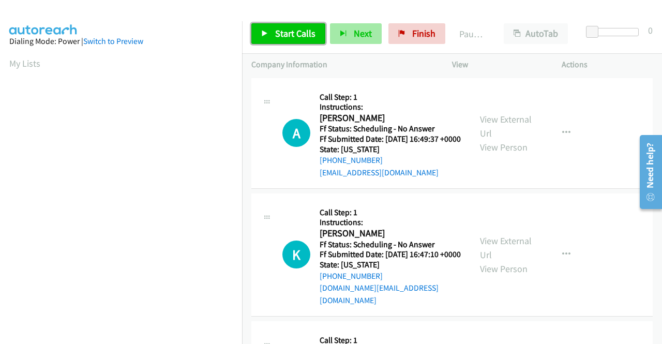
drag, startPoint x: 298, startPoint y: 27, endPoint x: 328, endPoint y: 28, distance: 29.5
click at [298, 27] on span "Start Calls" at bounding box center [295, 33] width 40 height 12
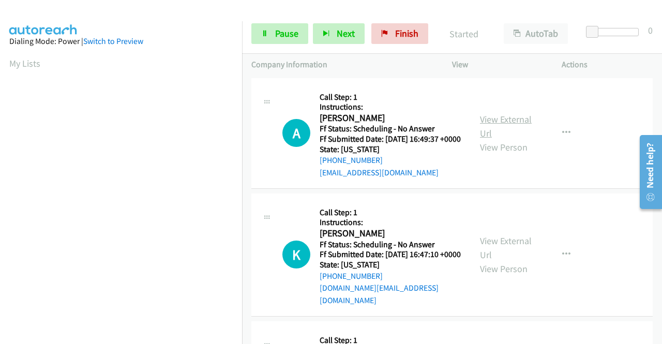
click at [522, 124] on link "View External Url" at bounding box center [506, 126] width 52 height 26
click at [503, 246] on link "View External Url" at bounding box center [506, 248] width 52 height 26
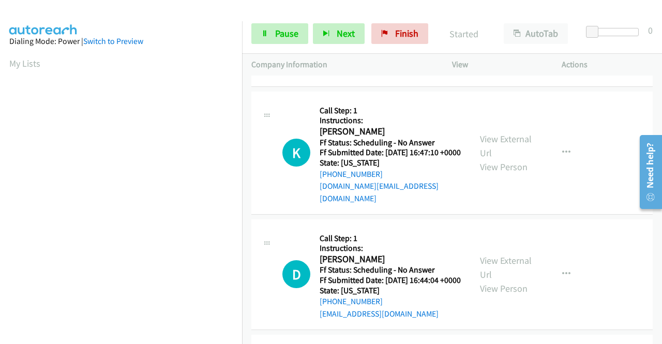
scroll to position [103, 0]
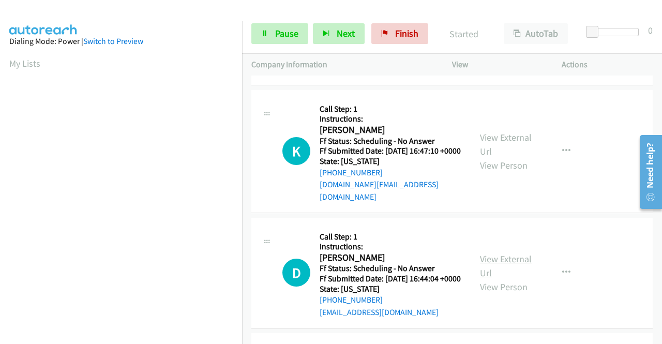
click at [520, 269] on link "View External Url" at bounding box center [506, 266] width 52 height 26
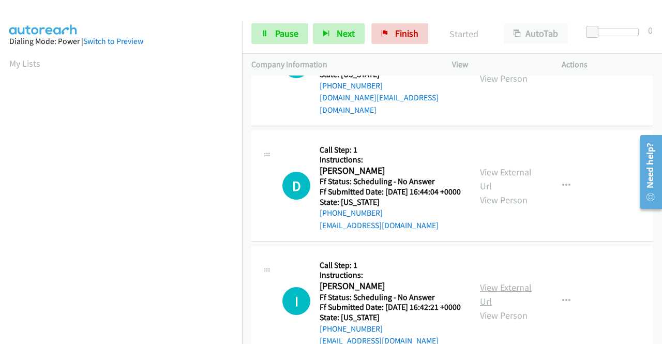
scroll to position [207, 0]
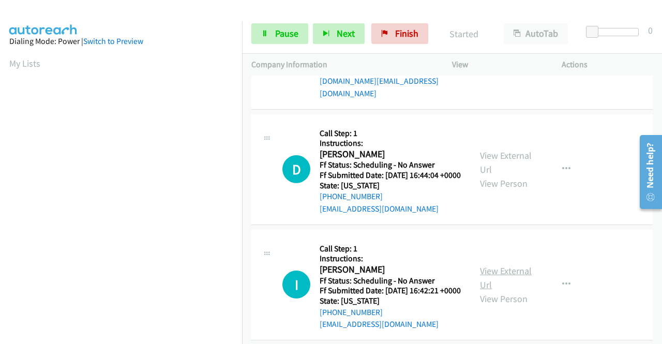
click at [506, 291] on link "View External Url" at bounding box center [506, 278] width 52 height 26
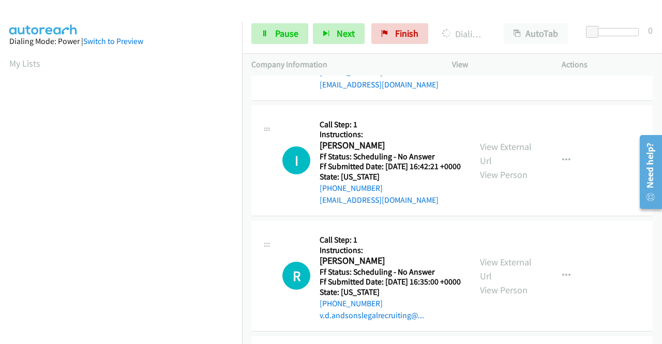
scroll to position [362, 0]
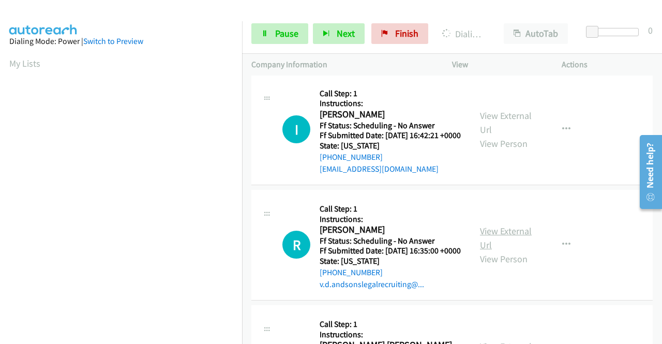
click at [509, 251] on link "View External Url" at bounding box center [506, 238] width 52 height 26
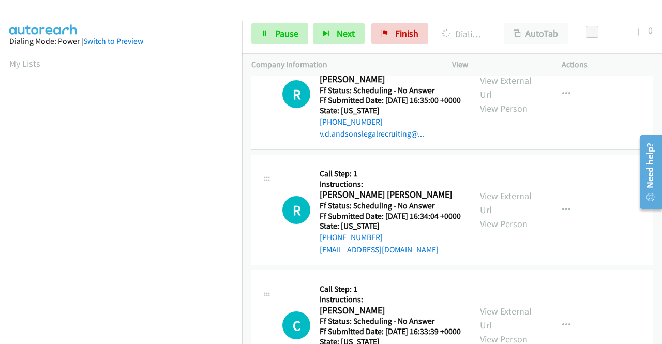
scroll to position [517, 0]
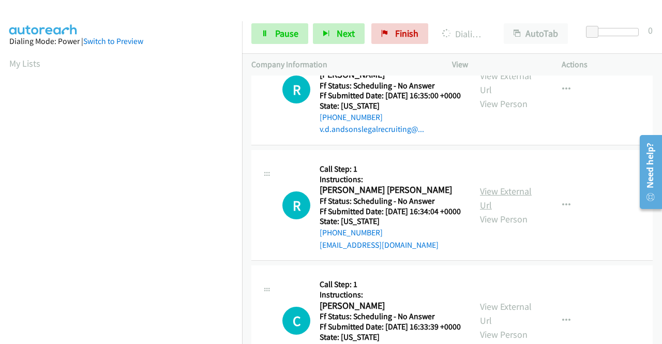
click at [520, 211] on link "View External Url" at bounding box center [506, 198] width 52 height 26
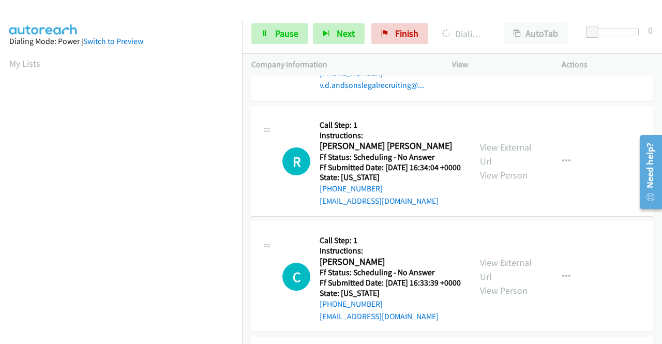
scroll to position [621, 0]
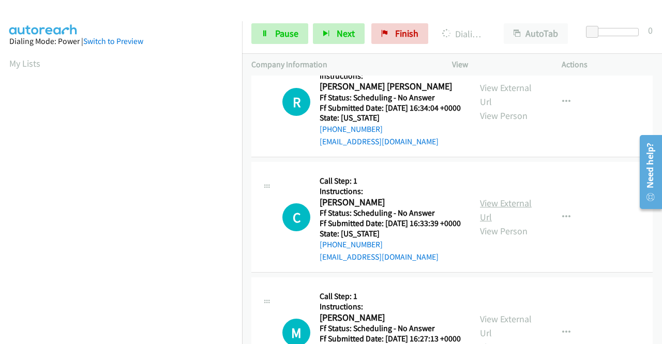
click at [490, 223] on link "View External Url" at bounding box center [506, 210] width 52 height 26
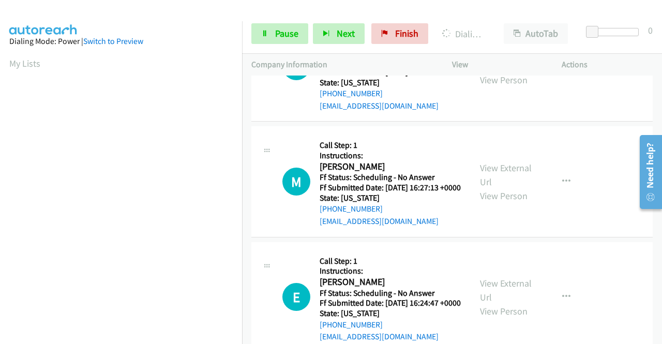
scroll to position [776, 0]
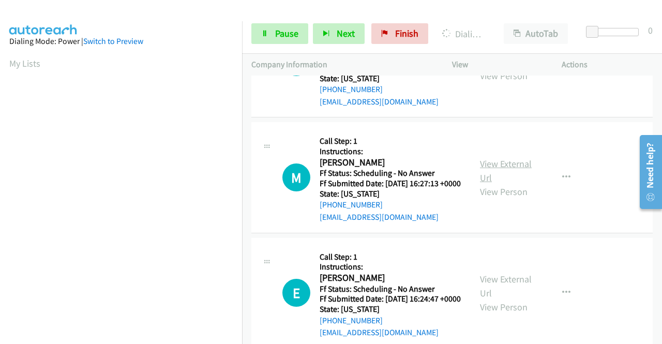
click at [500, 184] on link "View External Url" at bounding box center [506, 171] width 52 height 26
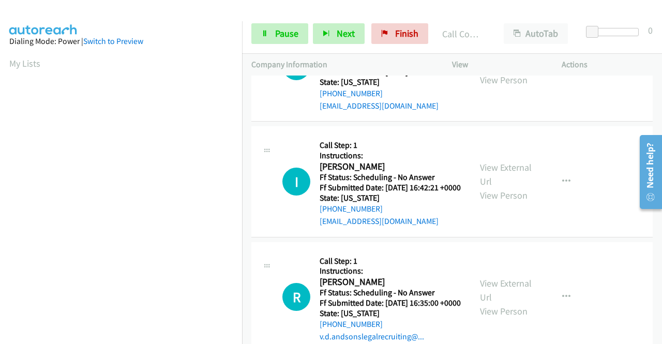
scroll to position [0, 0]
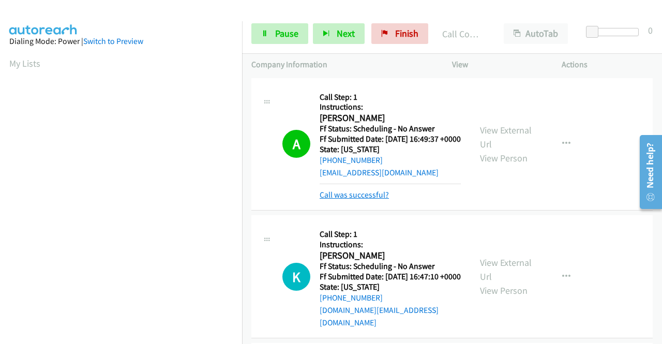
click at [351, 199] on div "Call was successful?" at bounding box center [390, 195] width 141 height 12
click at [355, 200] on link "Call was successful?" at bounding box center [354, 195] width 69 height 10
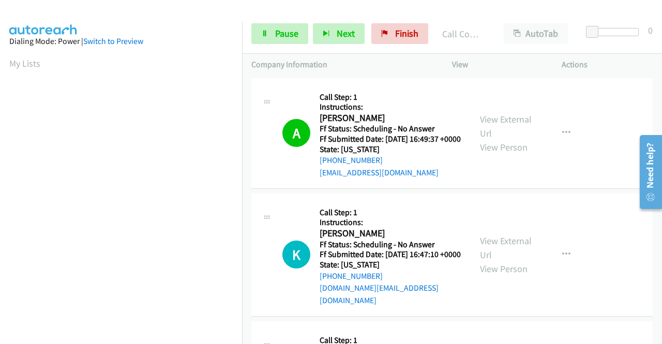
drag, startPoint x: 247, startPoint y: 310, endPoint x: 250, endPoint y: 251, distance: 59.1
click at [247, 310] on td "K Callback Scheduled Call Step: 1 Instructions: Katie Gray America/Los_Angeles …" at bounding box center [452, 255] width 420 height 128
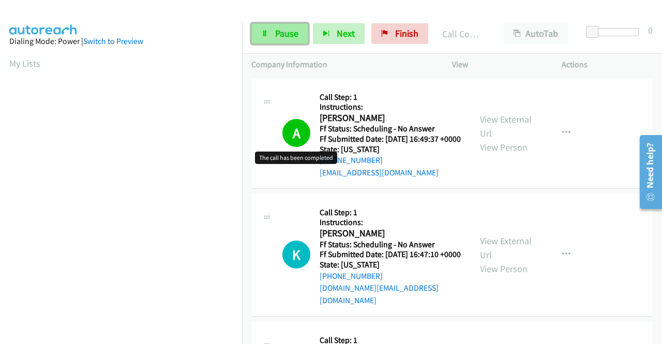
click at [282, 31] on span "Pause" at bounding box center [286, 33] width 23 height 12
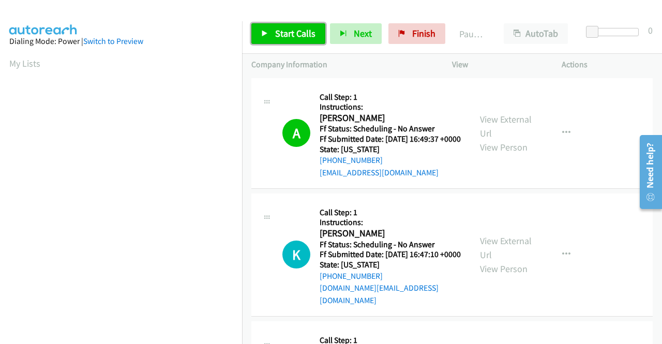
click at [282, 31] on span "Start Calls" at bounding box center [295, 33] width 40 height 12
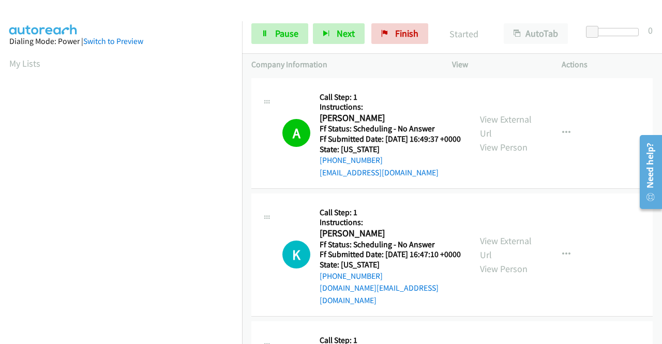
scroll to position [103, 0]
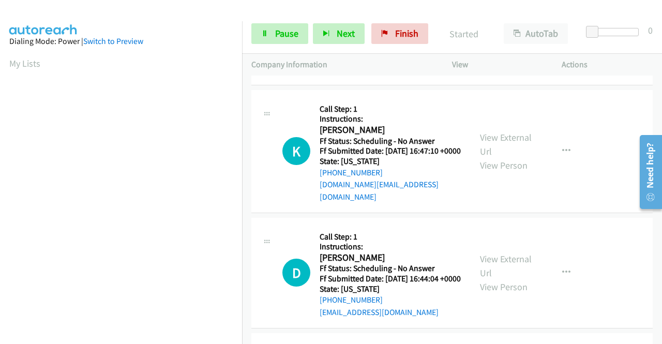
click at [279, 14] on div "Start Calls Pause Next Finish Started AutoTab AutoTab 0" at bounding box center [452, 34] width 420 height 40
click at [283, 26] on link "Pause" at bounding box center [279, 33] width 57 height 21
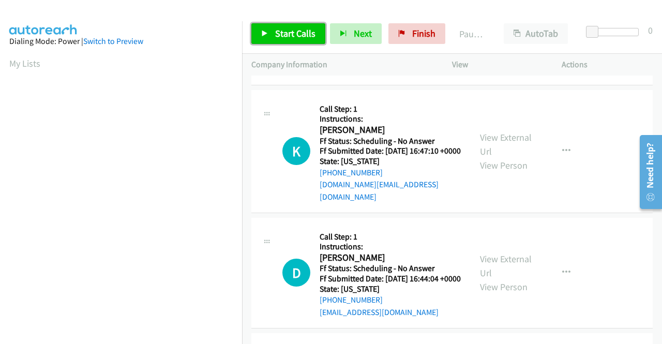
click at [283, 26] on link "Start Calls" at bounding box center [288, 33] width 74 height 21
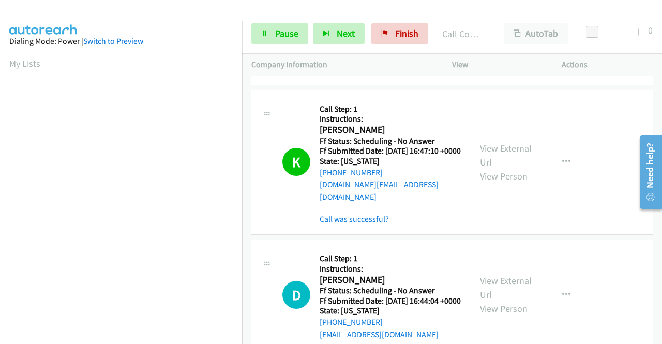
scroll to position [236, 0]
click at [378, 224] on link "Call was successful?" at bounding box center [354, 219] width 69 height 10
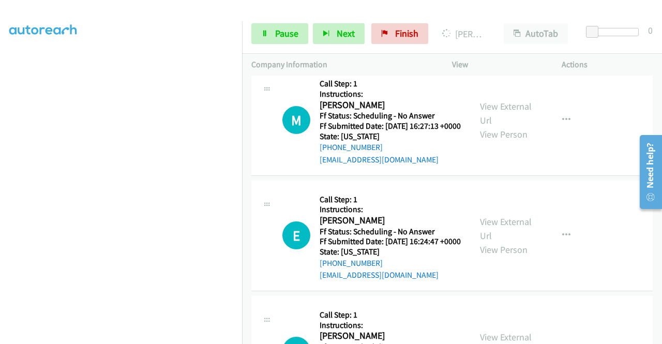
scroll to position [879, 0]
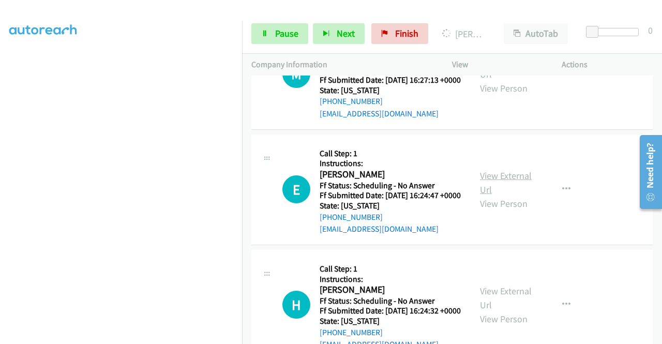
click at [507, 196] on link "View External Url" at bounding box center [506, 183] width 52 height 26
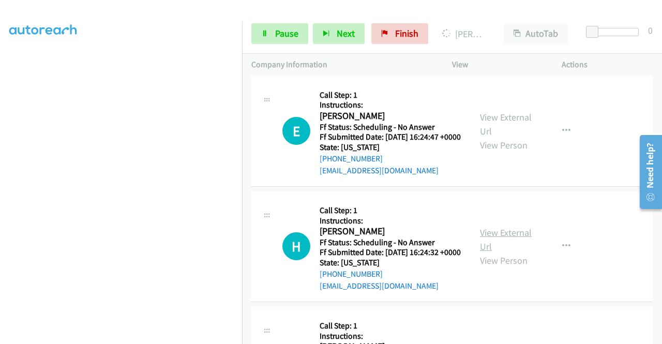
scroll to position [983, 0]
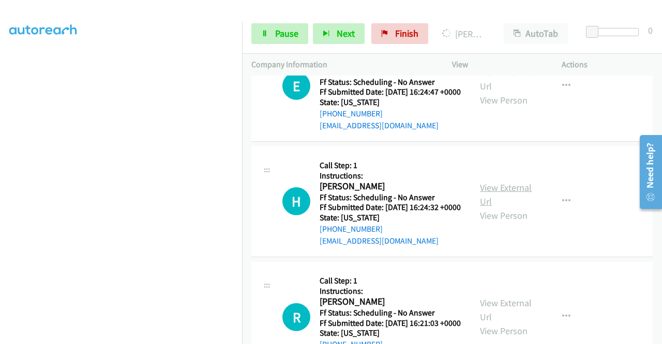
click at [498, 207] on link "View External Url" at bounding box center [506, 195] width 52 height 26
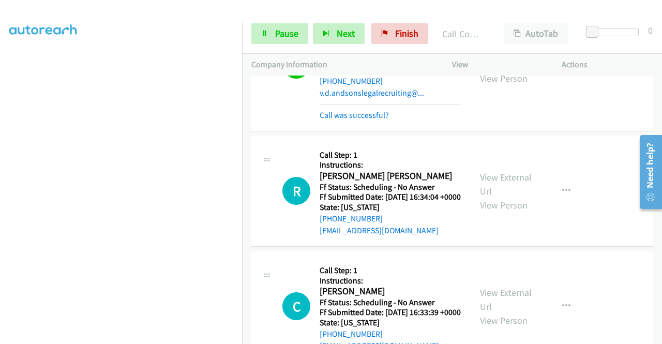
scroll to position [487, 0]
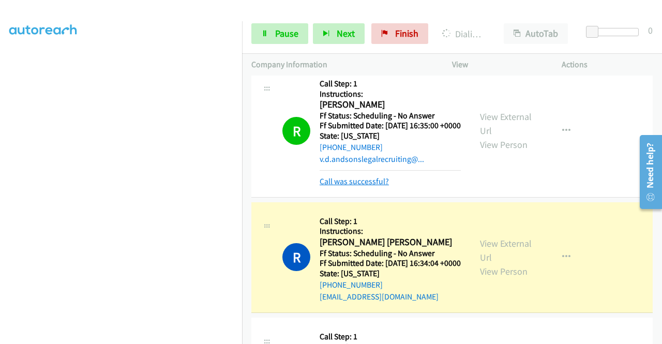
click at [359, 186] on link "Call was successful?" at bounding box center [354, 181] width 69 height 10
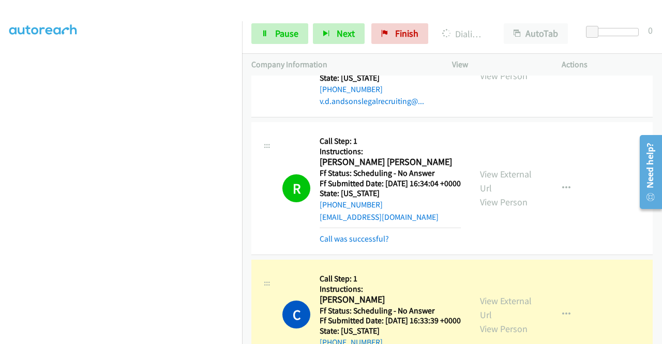
scroll to position [591, 0]
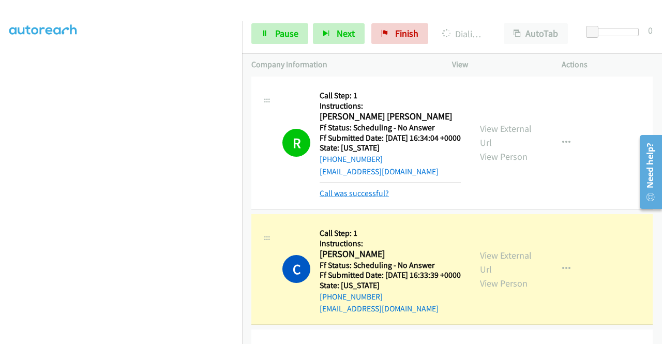
click at [371, 198] on link "Call was successful?" at bounding box center [354, 193] width 69 height 10
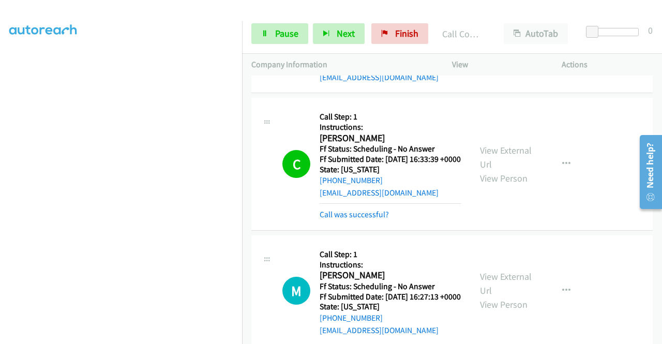
scroll to position [694, 0]
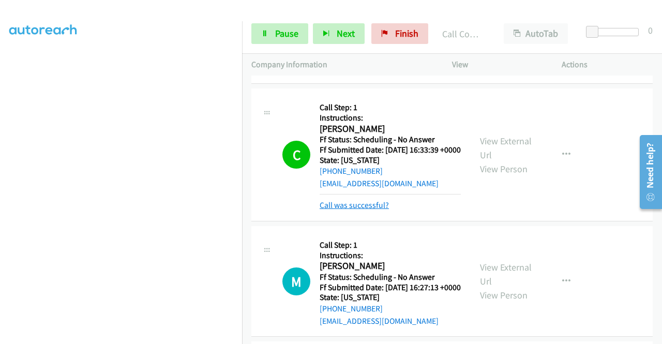
click at [373, 210] on link "Call was successful?" at bounding box center [354, 205] width 69 height 10
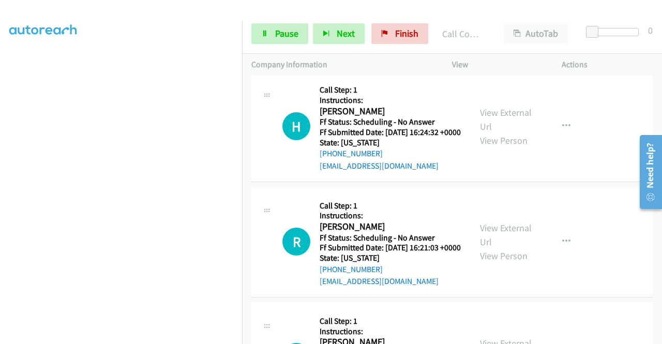
scroll to position [1119, 0]
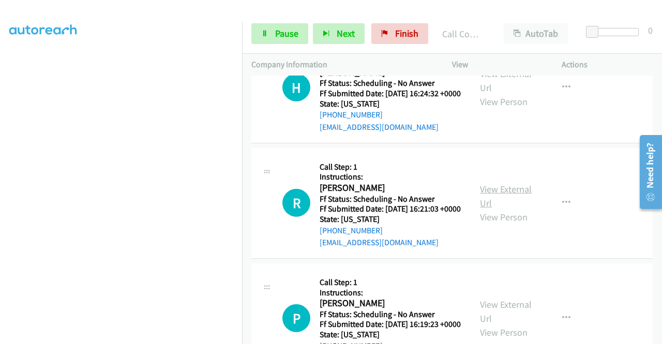
click at [512, 209] on link "View External Url" at bounding box center [506, 196] width 52 height 26
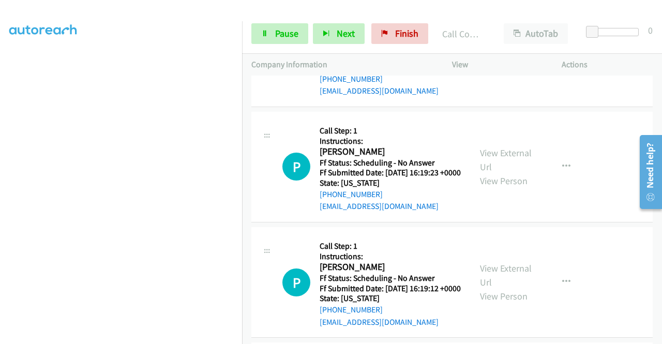
scroll to position [1274, 0]
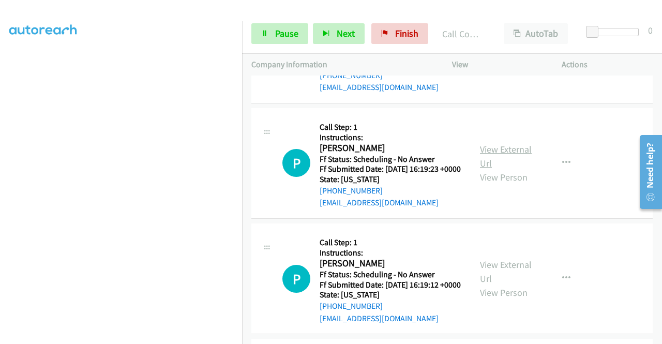
click at [499, 169] on link "View External Url" at bounding box center [506, 156] width 52 height 26
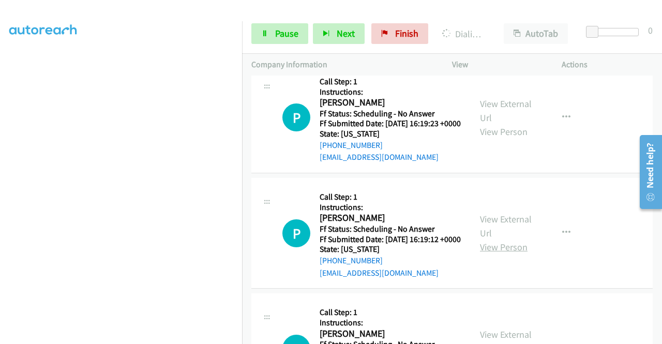
scroll to position [1429, 0]
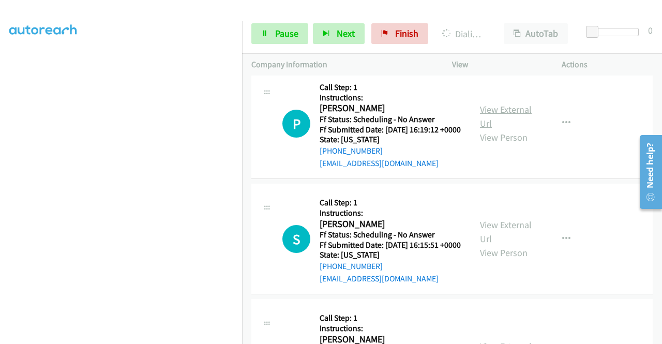
click at [503, 129] on link "View External Url" at bounding box center [506, 116] width 52 height 26
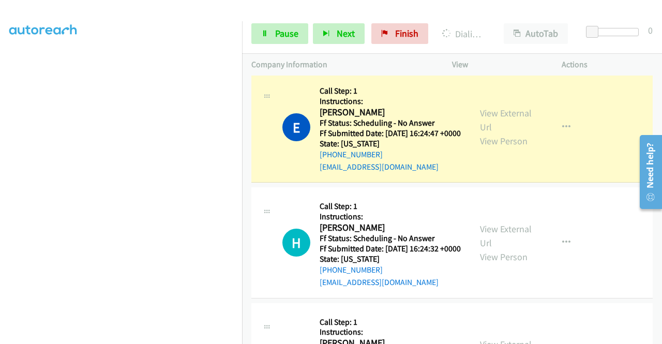
click at [367, 56] on link "Call was successful?" at bounding box center [354, 52] width 69 height 10
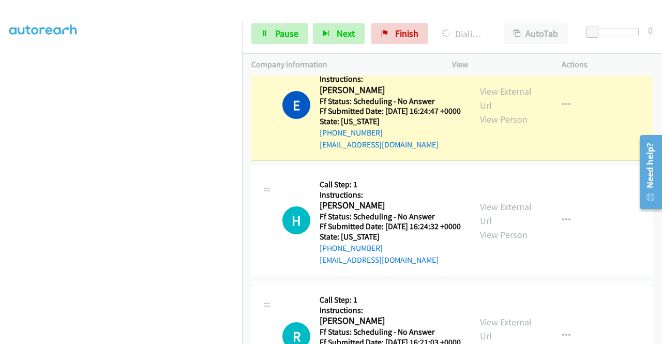
scroll to position [953, 0]
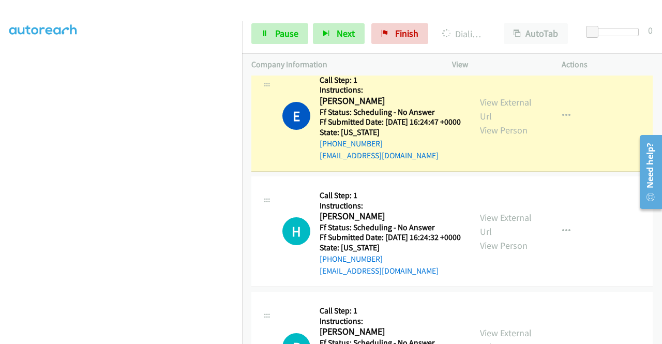
click at [580, 128] on div "E Callback Scheduled Call Step: 1 Instructions: Elvis Kirnon America/New_York F…" at bounding box center [451, 116] width 401 height 111
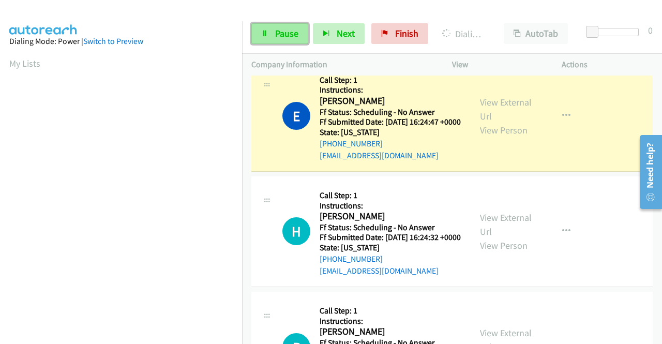
click at [269, 23] on link "Pause" at bounding box center [279, 33] width 57 height 21
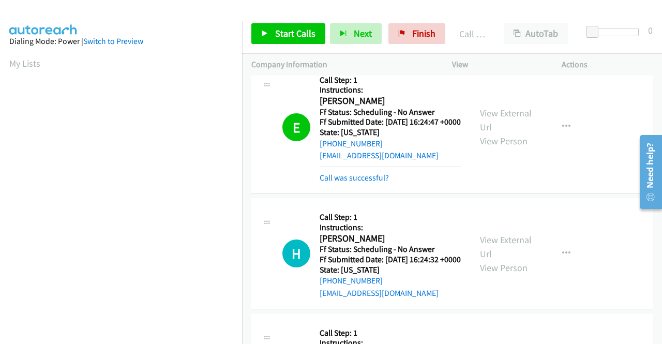
scroll to position [236, 0]
drag, startPoint x: 379, startPoint y: 255, endPoint x: 378, endPoint y: 248, distance: 7.3
click at [379, 183] on link "Call was successful?" at bounding box center [354, 178] width 69 height 10
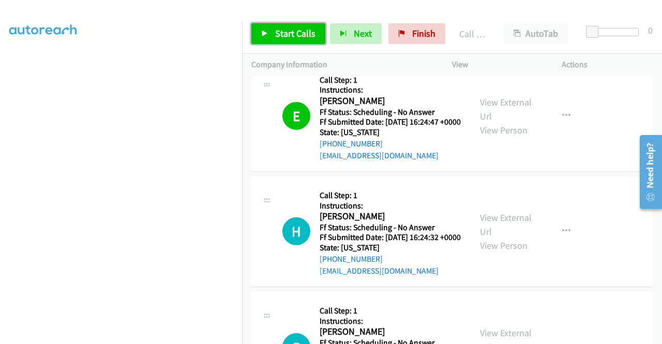
click at [300, 25] on link "Start Calls" at bounding box center [288, 33] width 74 height 21
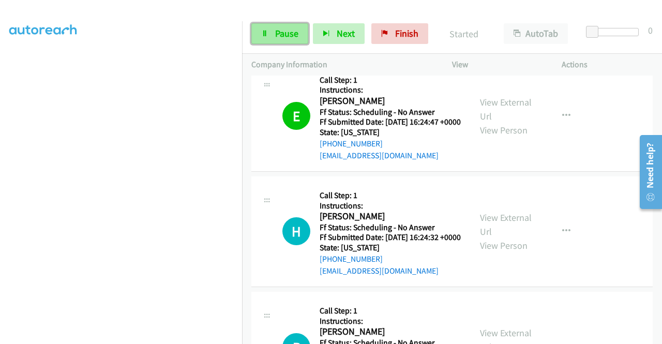
click at [285, 40] on link "Pause" at bounding box center [279, 33] width 57 height 21
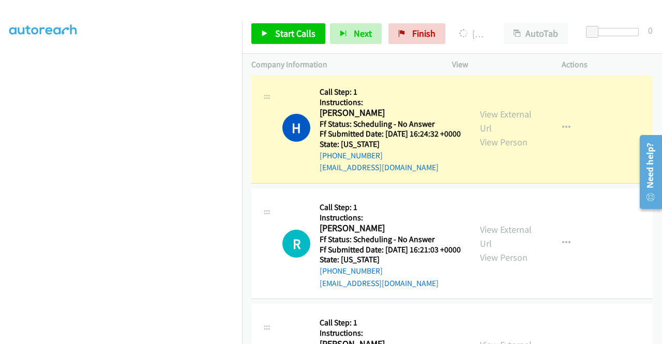
scroll to position [1056, 0]
click at [569, 147] on td "H Callback Scheduled Call Step: 1 Instructions: Horacio Perez America/New_York …" at bounding box center [452, 127] width 420 height 115
drag, startPoint x: 430, startPoint y: 20, endPoint x: 422, endPoint y: 27, distance: 10.3
click at [430, 20] on div "Start Calls Pause Next Finish Dialing Horacio Perez AutoTab AutoTab 0" at bounding box center [452, 34] width 420 height 40
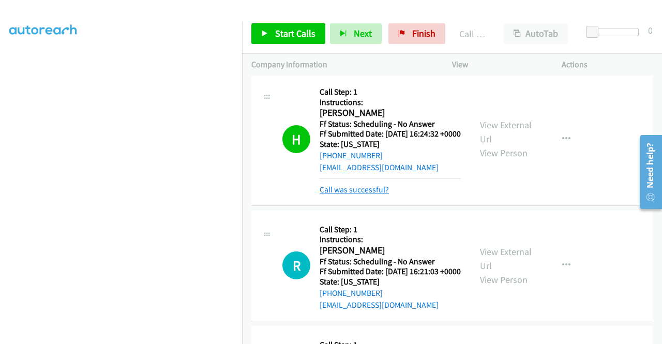
click at [375, 195] on link "Call was successful?" at bounding box center [354, 190] width 69 height 10
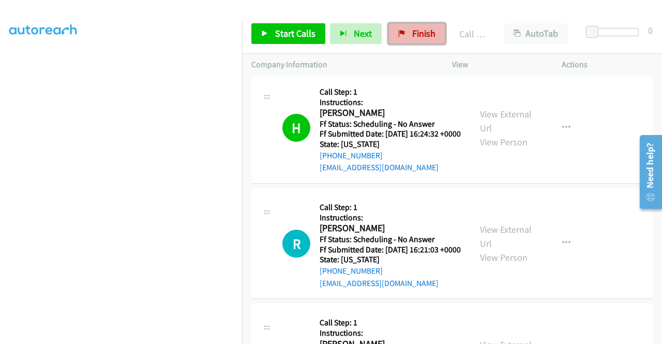
click at [417, 27] on span "Finish" at bounding box center [423, 33] width 23 height 12
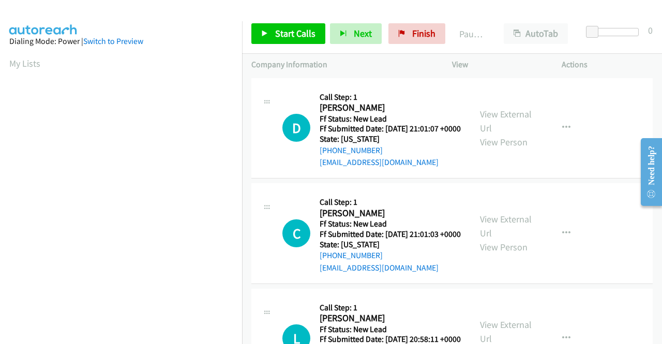
click at [554, 181] on td "D Callback Scheduled Call Step: 1 [PERSON_NAME] America/New_York Ff Status: New…" at bounding box center [452, 129] width 420 height 106
click at [509, 123] on link "View External Url" at bounding box center [506, 121] width 52 height 26
click at [517, 232] on link "View External Url" at bounding box center [506, 226] width 52 height 26
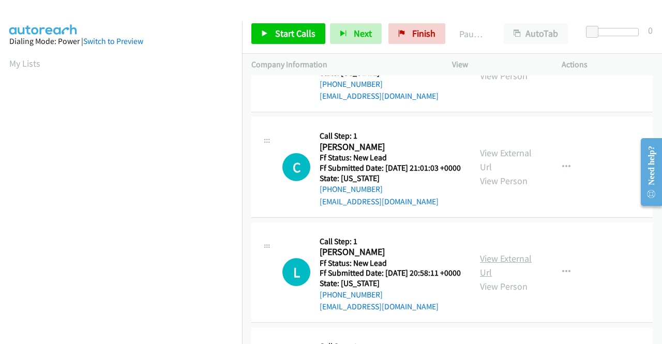
scroll to position [103, 0]
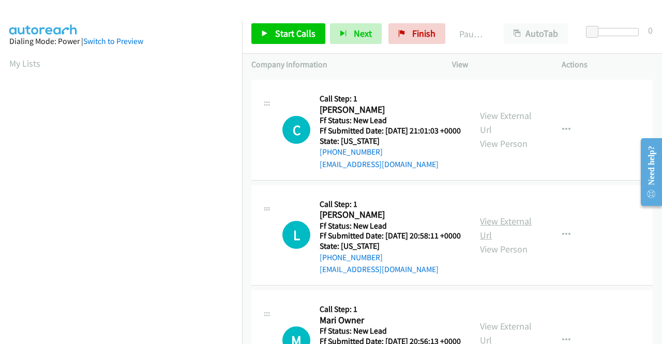
click at [509, 241] on link "View External Url" at bounding box center [506, 228] width 52 height 26
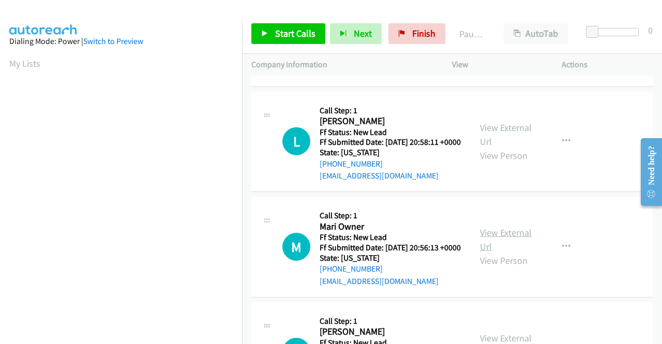
scroll to position [207, 0]
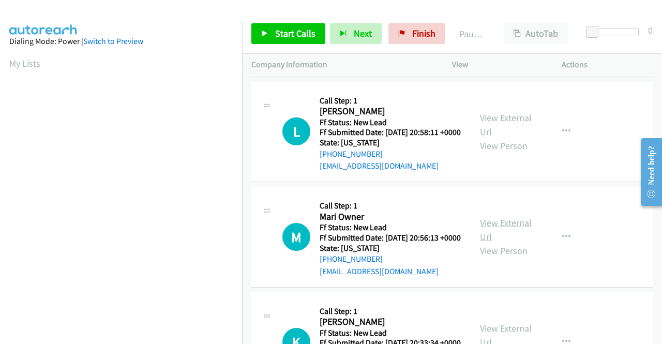
click at [499, 243] on link "View External Url" at bounding box center [506, 230] width 52 height 26
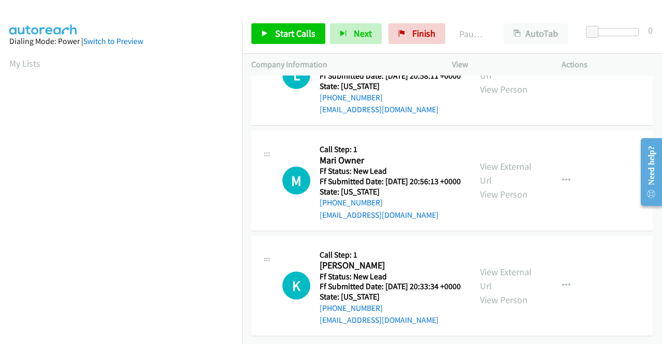
scroll to position [310, 0]
click at [516, 266] on link "View External Url" at bounding box center [506, 279] width 52 height 26
click at [289, 25] on link "Start Calls" at bounding box center [288, 33] width 74 height 21
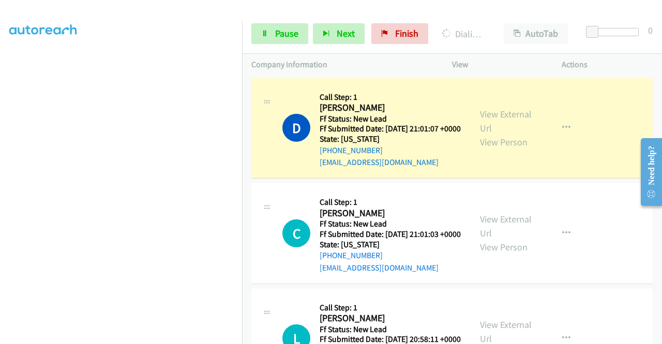
scroll to position [0, 0]
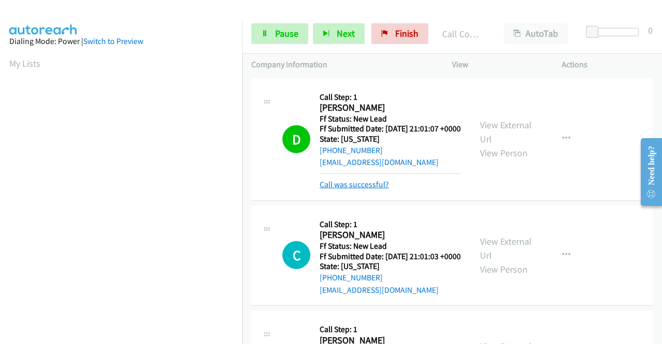
click at [359, 189] on link "Call was successful?" at bounding box center [354, 185] width 69 height 10
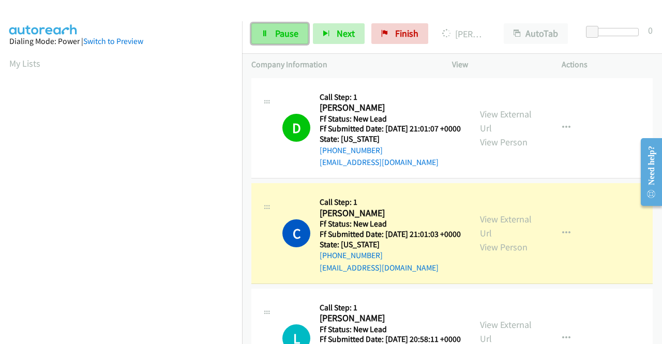
click at [280, 41] on link "Pause" at bounding box center [279, 33] width 57 height 21
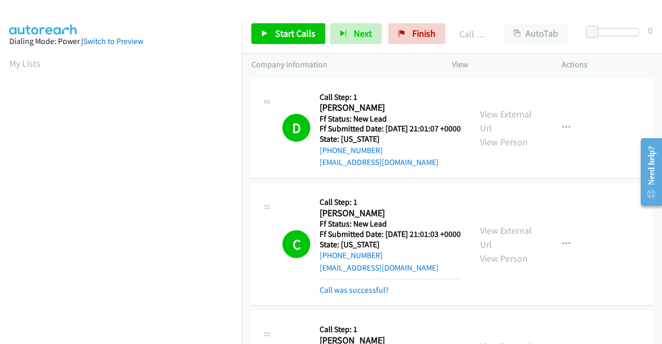
scroll to position [236, 0]
click at [350, 296] on div "Call was successful?" at bounding box center [390, 290] width 141 height 12
click at [353, 295] on link "Call was successful?" at bounding box center [354, 290] width 69 height 10
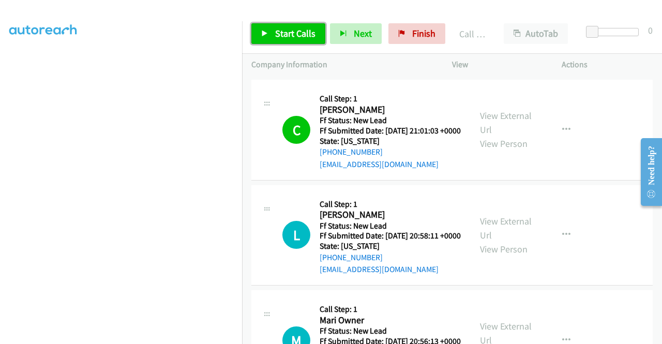
click at [303, 36] on span "Start Calls" at bounding box center [295, 33] width 40 height 12
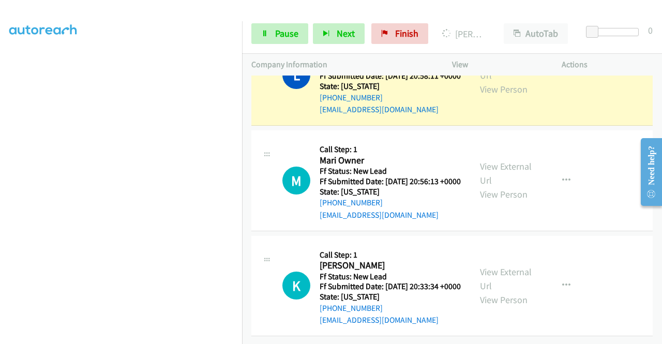
scroll to position [0, 0]
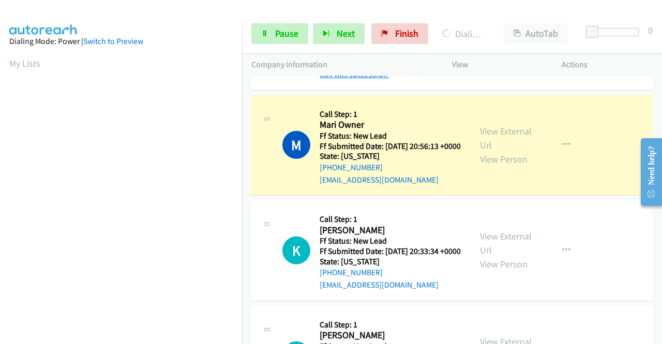
click at [367, 79] on link "Call was successful?" at bounding box center [354, 74] width 69 height 10
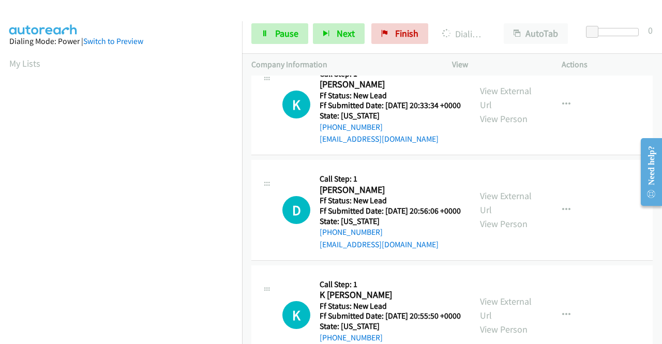
scroll to position [476, 0]
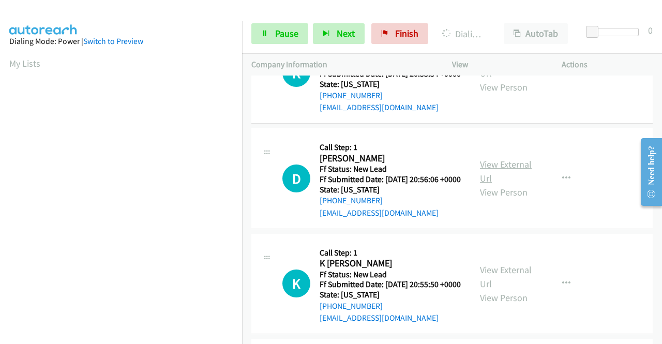
click at [508, 184] on link "View External Url" at bounding box center [506, 171] width 52 height 26
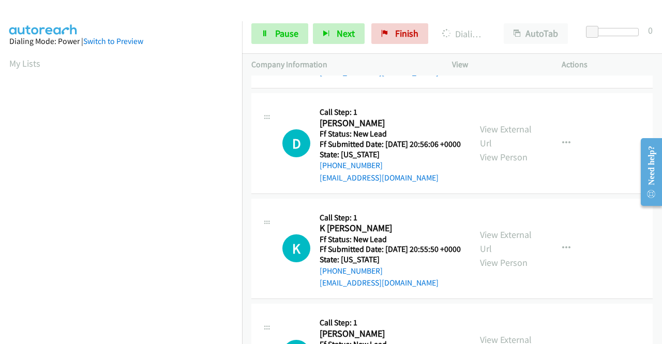
scroll to position [528, 0]
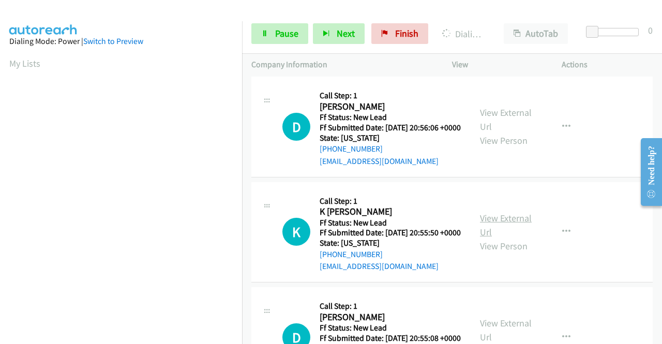
click at [504, 238] on link "View External Url" at bounding box center [506, 225] width 52 height 26
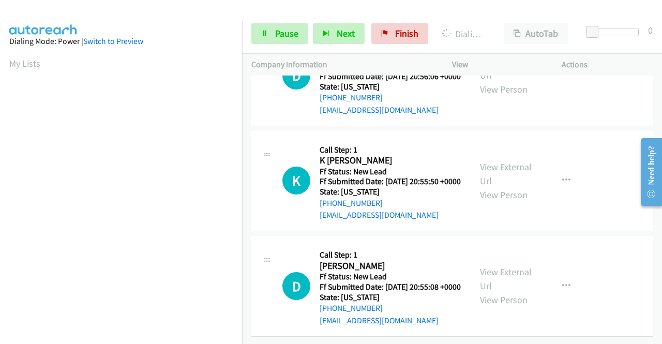
scroll to position [631, 0]
click at [524, 292] on link "View External Url" at bounding box center [506, 279] width 52 height 26
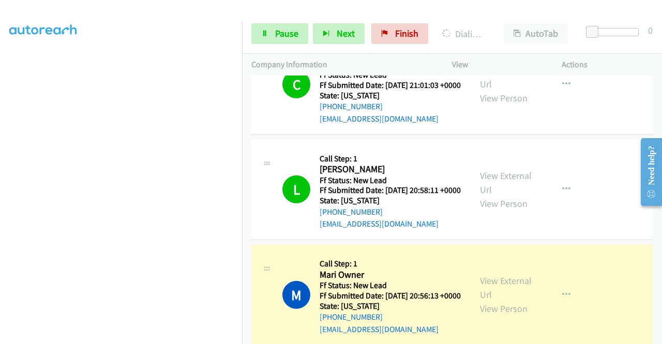
scroll to position [0, 0]
click at [641, 52] on div "Start Calls Pause Next Finish Dialing Mari Owner AutoTab AutoTab 0" at bounding box center [452, 34] width 420 height 40
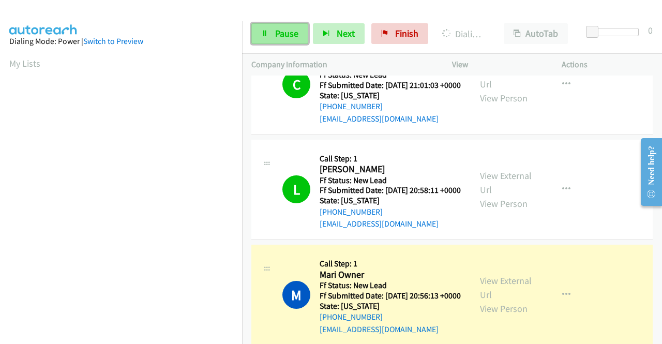
click at [257, 31] on link "Pause" at bounding box center [279, 33] width 57 height 21
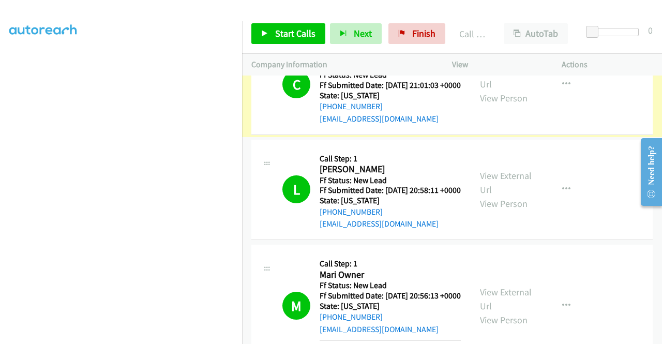
scroll to position [304, 0]
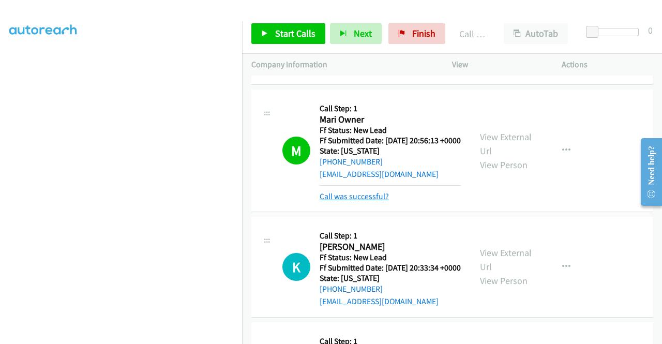
click at [381, 201] on link "Call was successful?" at bounding box center [354, 196] width 69 height 10
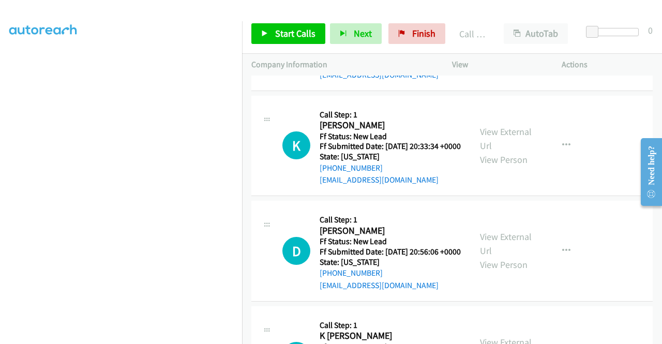
scroll to position [408, 0]
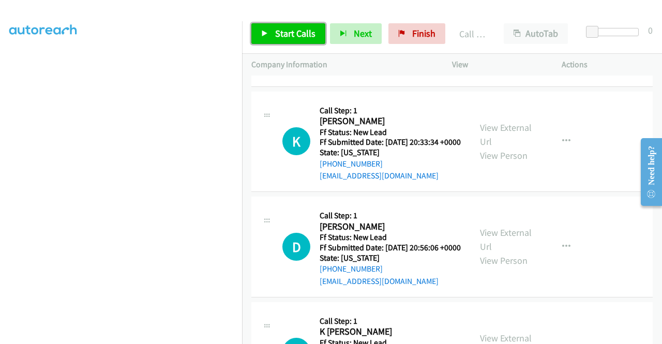
click at [272, 35] on link "Start Calls" at bounding box center [288, 33] width 74 height 21
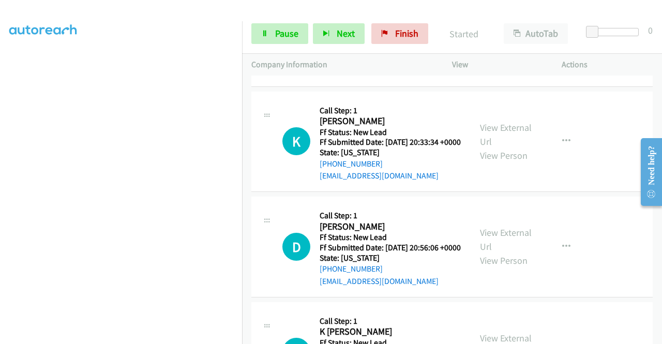
scroll to position [356, 0]
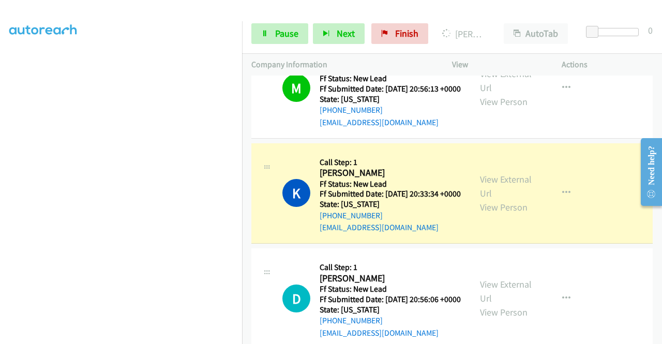
click at [247, 306] on td "D Callback Scheduled Call Step: 1 Dana Burke America/Los_Angeles Ff Status: New…" at bounding box center [452, 299] width 420 height 106
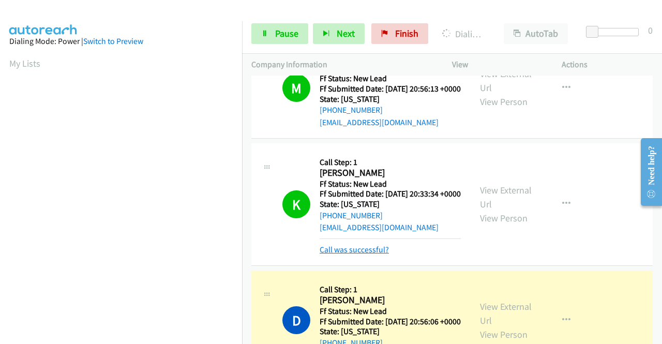
click at [360, 255] on link "Call was successful?" at bounding box center [354, 250] width 69 height 10
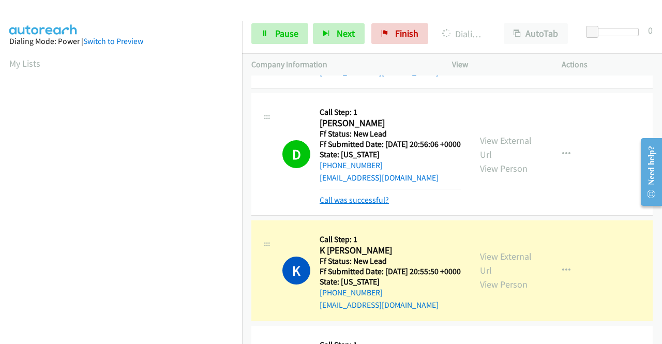
click at [351, 205] on link "Call was successful?" at bounding box center [354, 200] width 69 height 10
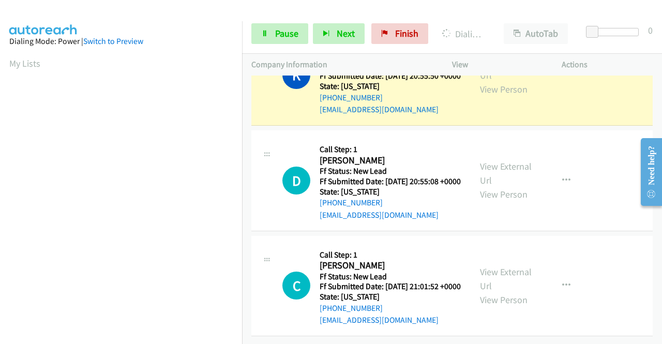
scroll to position [770, 0]
click at [508, 272] on link "View External Url" at bounding box center [506, 279] width 52 height 26
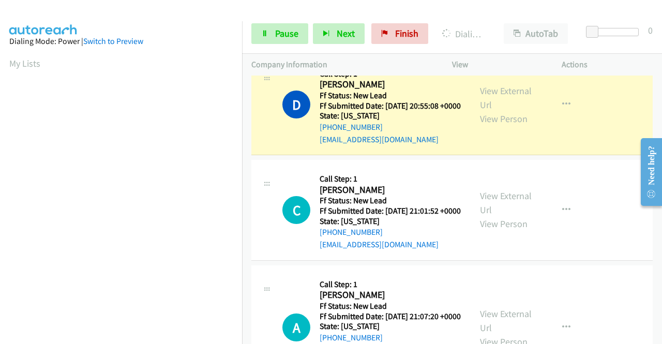
click at [367, 39] on link "Call was successful?" at bounding box center [354, 34] width 69 height 10
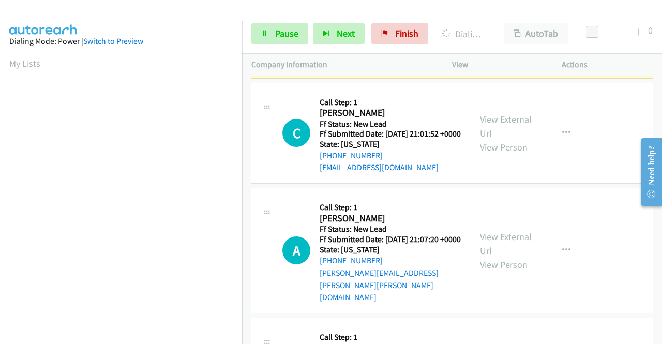
scroll to position [937, 0]
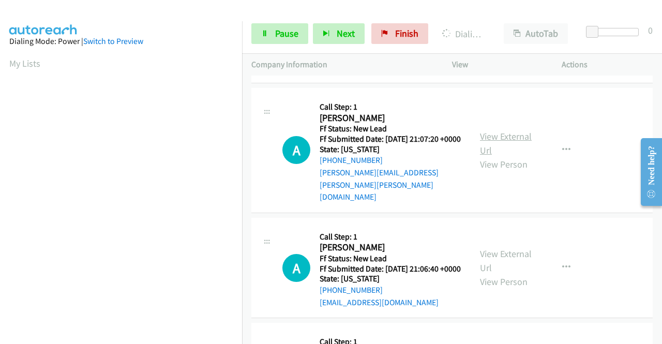
click at [505, 156] on link "View External Url" at bounding box center [506, 143] width 52 height 26
click at [519, 274] on link "View External Url" at bounding box center [506, 261] width 52 height 26
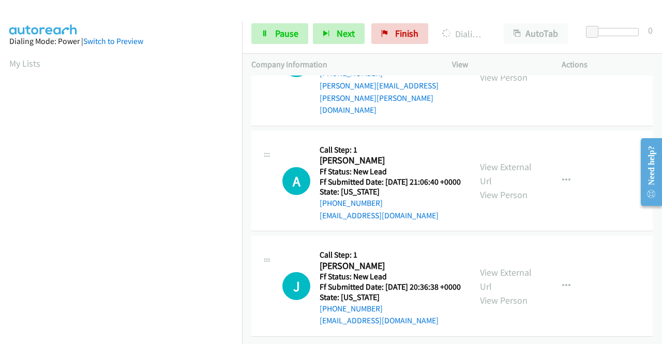
scroll to position [1093, 0]
click at [503, 291] on link "View External Url" at bounding box center [506, 279] width 52 height 26
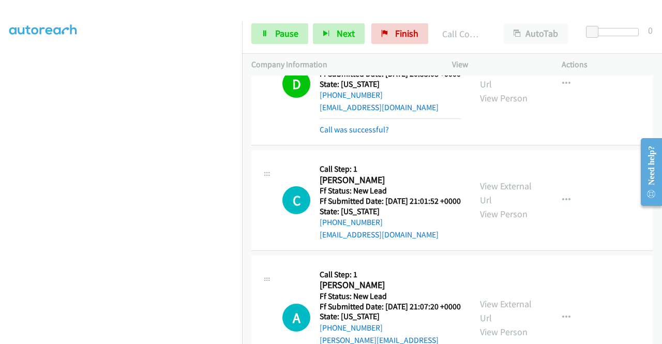
scroll to position [736, 0]
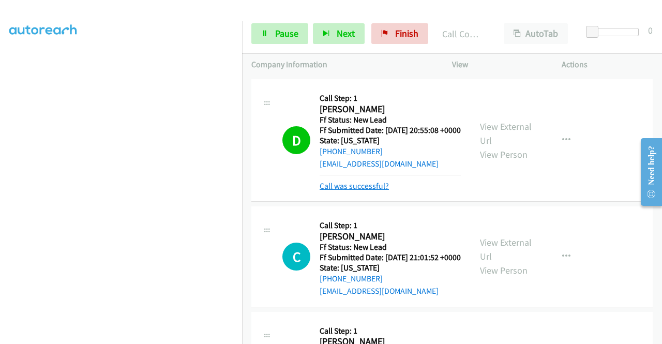
click at [364, 191] on link "Call was successful?" at bounding box center [354, 186] width 69 height 10
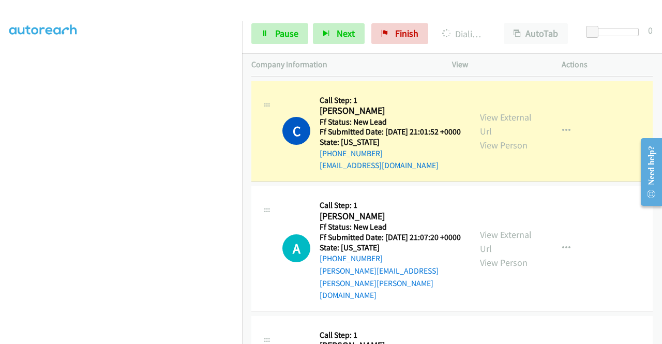
scroll to position [0, 0]
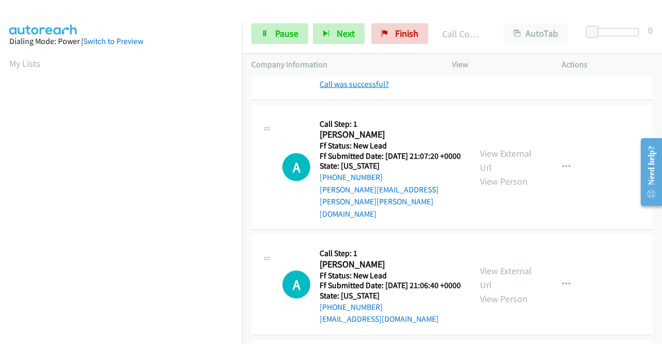
click at [380, 89] on link "Call was successful?" at bounding box center [354, 84] width 69 height 10
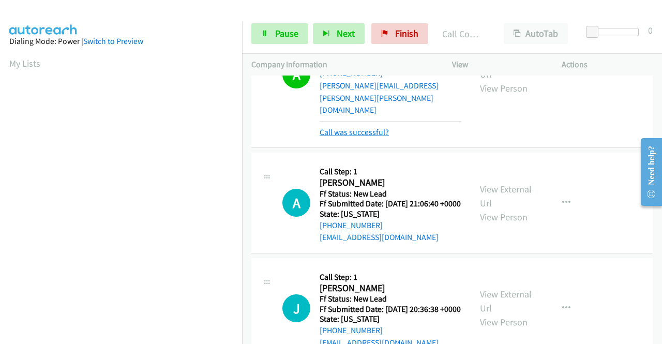
click at [381, 137] on link "Call was successful?" at bounding box center [354, 132] width 69 height 10
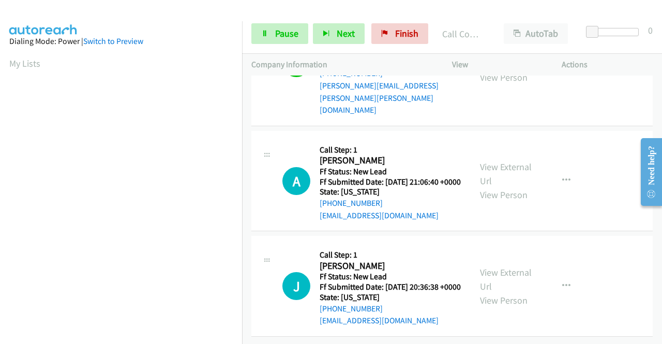
scroll to position [1024, 0]
click at [272, 34] on link "Pause" at bounding box center [279, 33] width 57 height 21
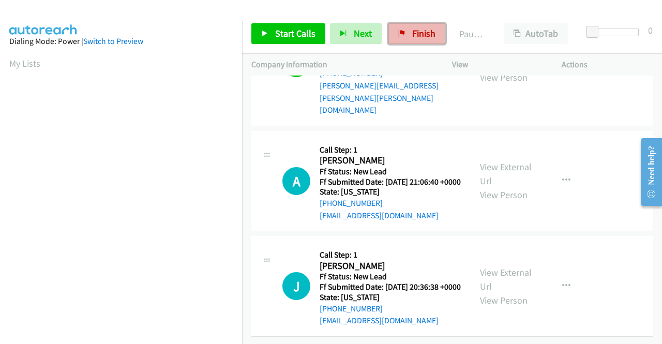
click at [412, 31] on span "Finish" at bounding box center [423, 33] width 23 height 12
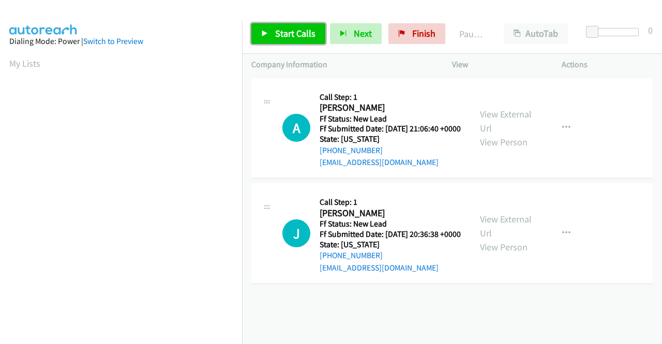
click at [286, 37] on span "Start Calls" at bounding box center [295, 33] width 40 height 12
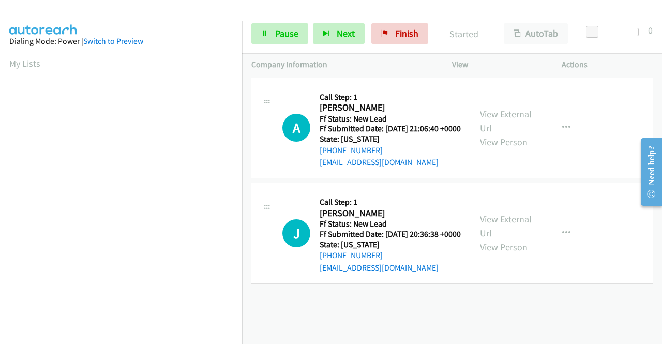
click at [521, 118] on link "View External Url" at bounding box center [506, 121] width 52 height 26
click at [504, 237] on link "View External Url" at bounding box center [506, 226] width 52 height 26
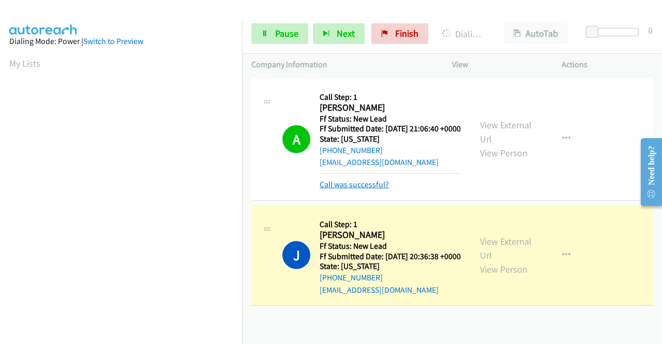
click at [359, 189] on link "Call was successful?" at bounding box center [354, 185] width 69 height 10
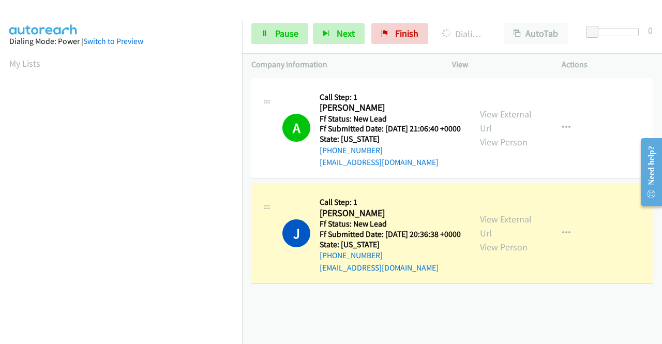
scroll to position [236, 0]
click at [294, 326] on div "+1 415-964-1034 Call failed - Please reload the list and try again The Callbar …" at bounding box center [452, 210] width 420 height 268
click at [291, 36] on span "Pause" at bounding box center [286, 33] width 23 height 12
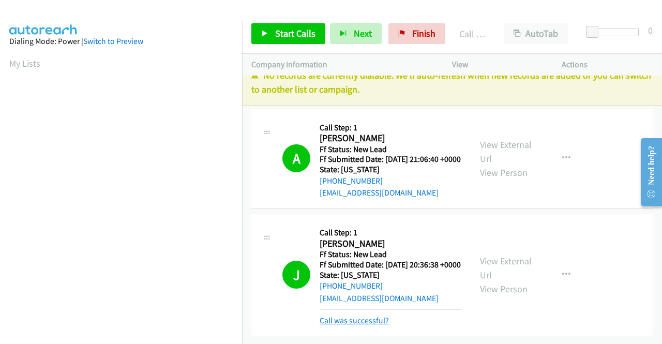
click at [377, 322] on link "Call was successful?" at bounding box center [354, 321] width 69 height 10
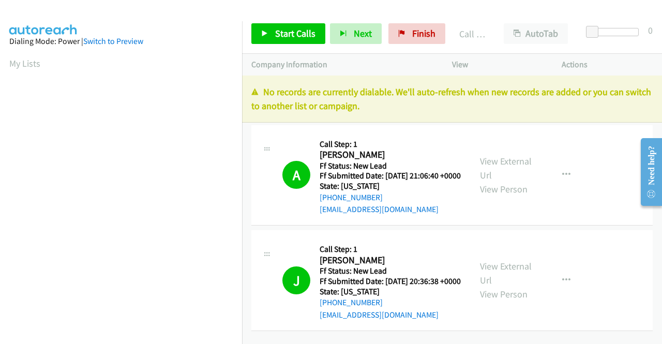
click at [547, 137] on div "View External Url View Person View External Url Email Schedule/Manage Callback …" at bounding box center [530, 175] width 119 height 82
click at [197, 9] on div at bounding box center [326, 20] width 653 height 40
click at [508, 12] on div at bounding box center [326, 20] width 653 height 40
drag, startPoint x: 524, startPoint y: 49, endPoint x: 460, endPoint y: 46, distance: 63.7
click at [524, 49] on div "Start Calls Pause Next Finish Call Completed AutoTab AutoTab 0" at bounding box center [452, 34] width 420 height 40
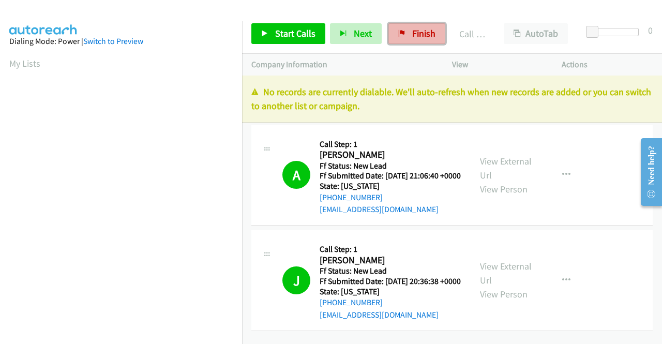
click at [412, 36] on span "Finish" at bounding box center [423, 33] width 23 height 12
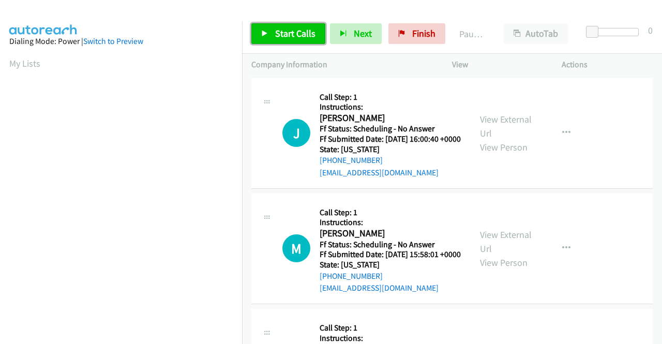
click at [309, 34] on span "Start Calls" at bounding box center [295, 33] width 40 height 12
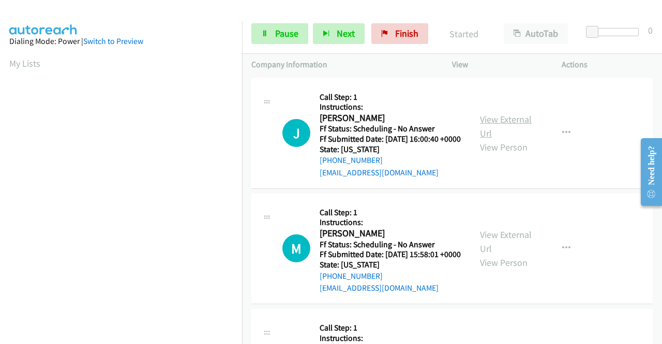
click at [511, 125] on link "View External Url" at bounding box center [506, 126] width 52 height 26
click at [524, 248] on link "View External Url" at bounding box center [506, 242] width 52 height 26
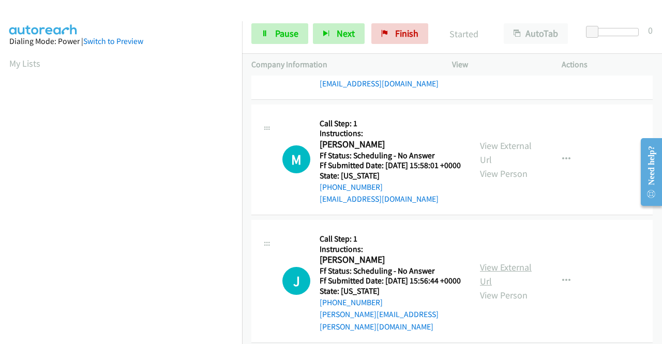
scroll to position [103, 0]
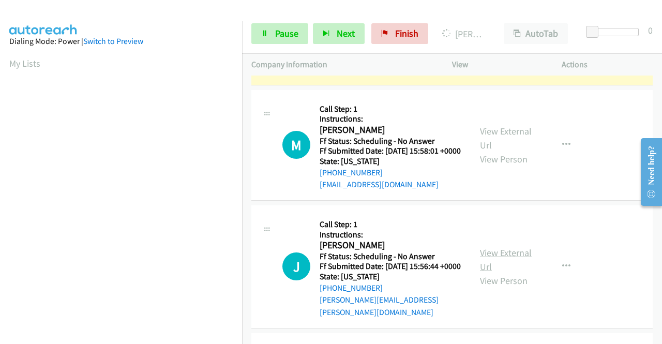
click at [502, 272] on link "View External Url" at bounding box center [506, 260] width 52 height 26
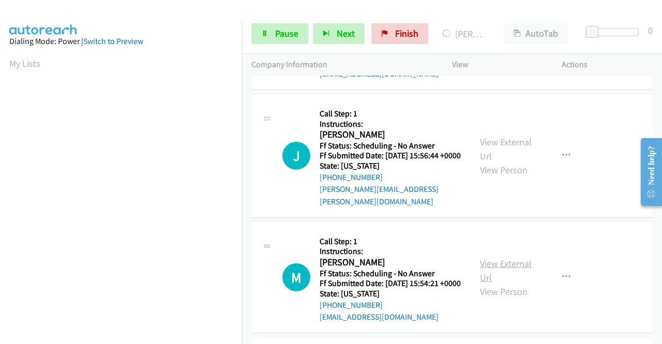
scroll to position [259, 0]
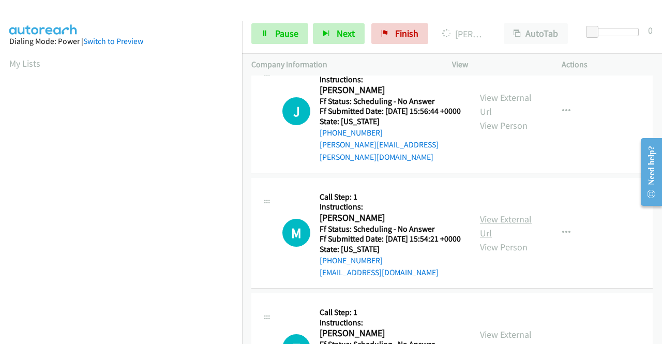
click at [494, 239] on link "View External Url" at bounding box center [506, 226] width 52 height 26
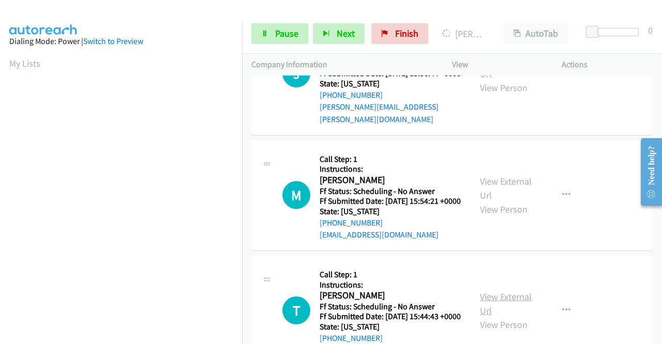
scroll to position [362, 0]
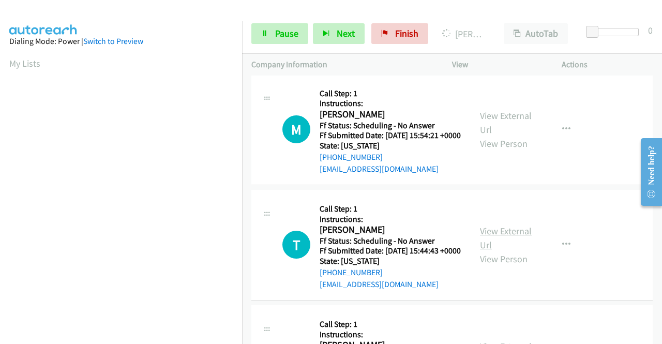
click at [513, 251] on link "View External Url" at bounding box center [506, 238] width 52 height 26
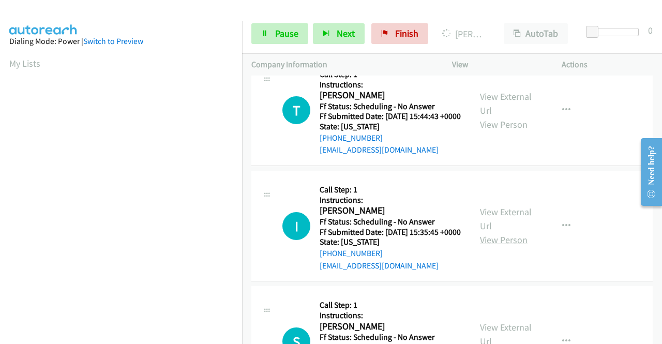
scroll to position [517, 0]
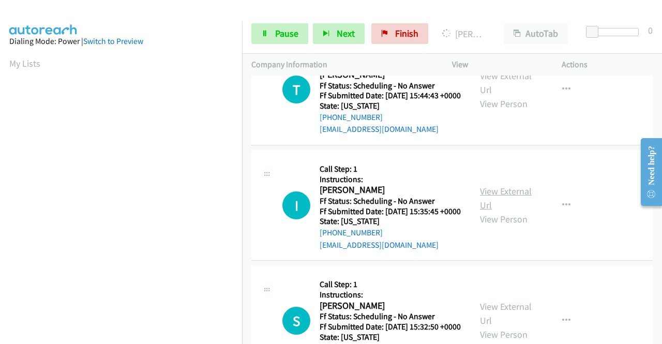
click at [512, 211] on link "View External Url" at bounding box center [506, 198] width 52 height 26
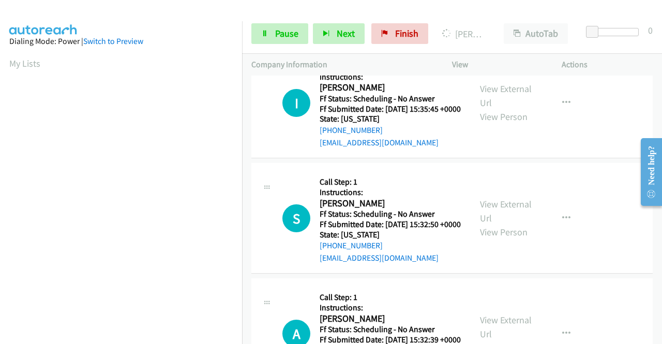
scroll to position [621, 0]
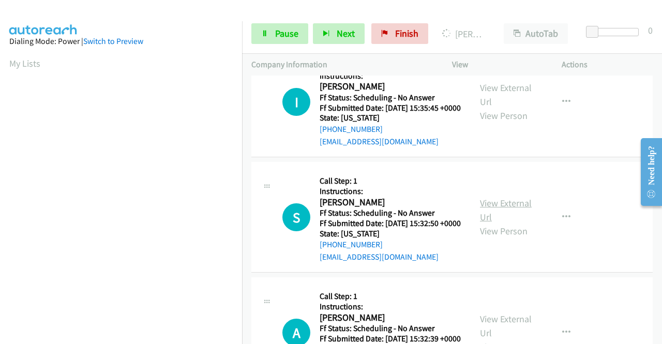
click at [518, 223] on link "View External Url" at bounding box center [506, 210] width 52 height 26
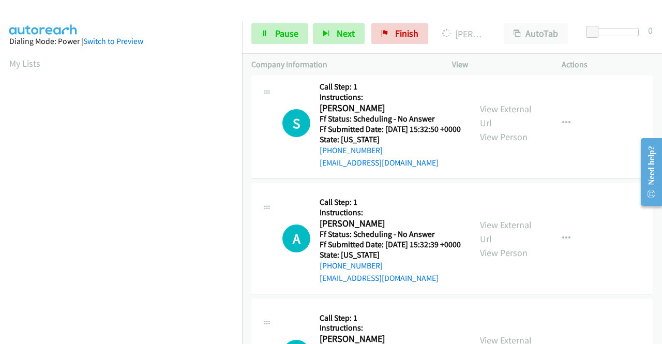
scroll to position [724, 0]
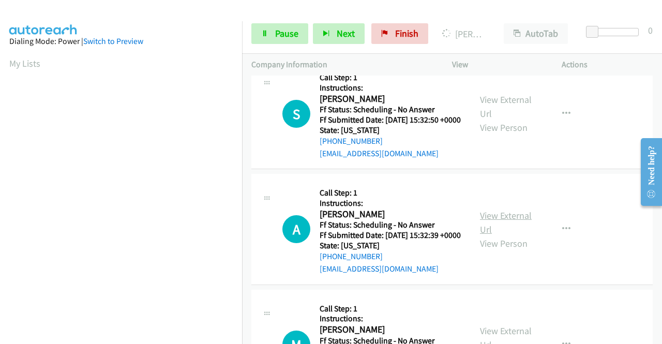
click at [514, 235] on link "View External Url" at bounding box center [506, 223] width 52 height 26
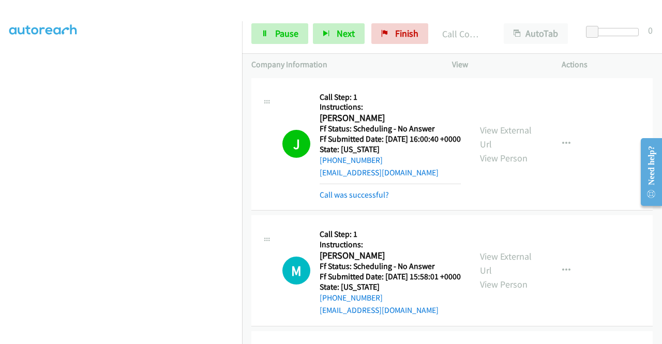
scroll to position [0, 0]
click at [330, 200] on link "Call was successful?" at bounding box center [354, 195] width 69 height 10
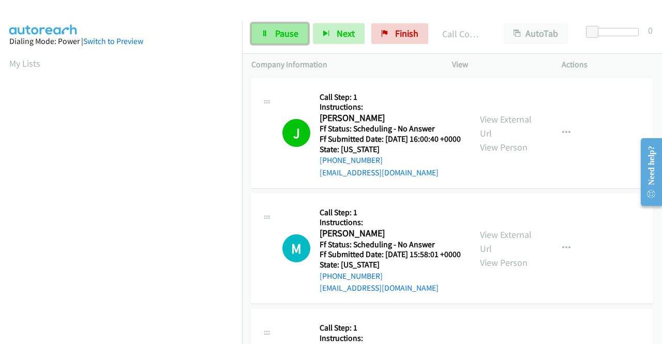
click at [277, 38] on span "Pause" at bounding box center [286, 33] width 23 height 12
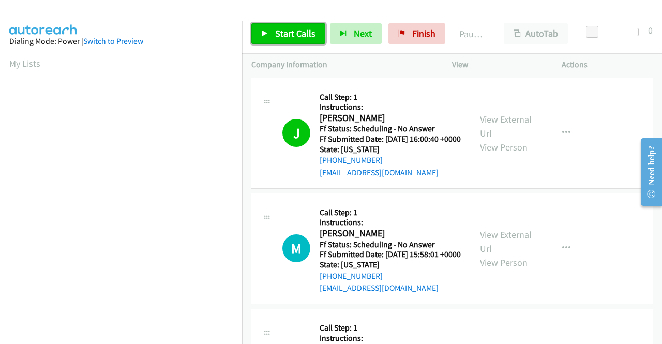
click at [277, 38] on span "Start Calls" at bounding box center [295, 33] width 40 height 12
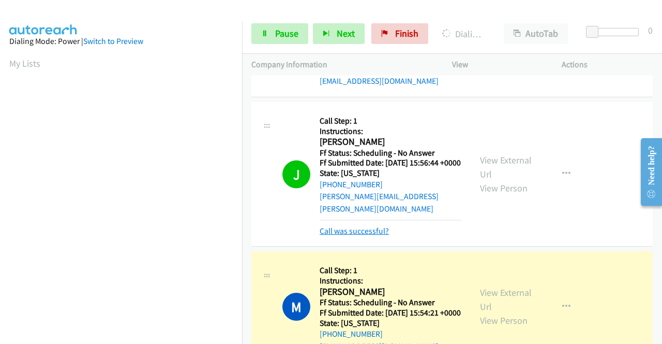
click at [343, 236] on link "Call was successful?" at bounding box center [354, 231] width 69 height 10
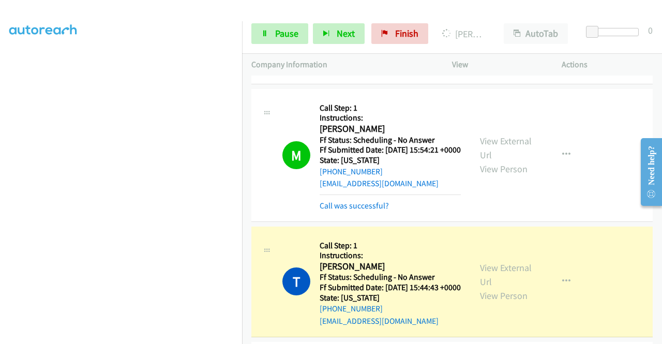
scroll to position [362, 0]
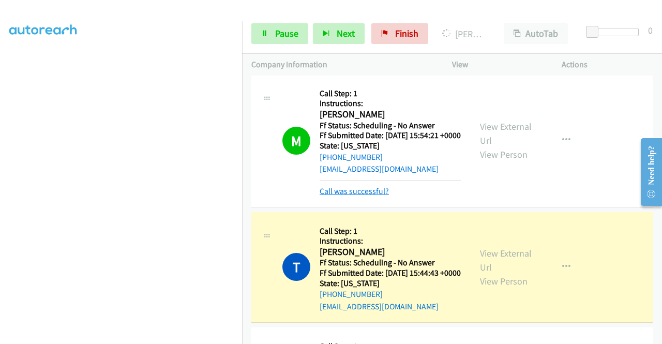
click at [357, 196] on link "Call was successful?" at bounding box center [354, 191] width 69 height 10
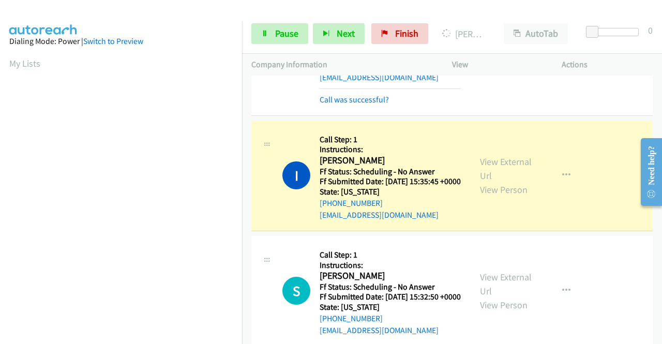
scroll to position [580, 0]
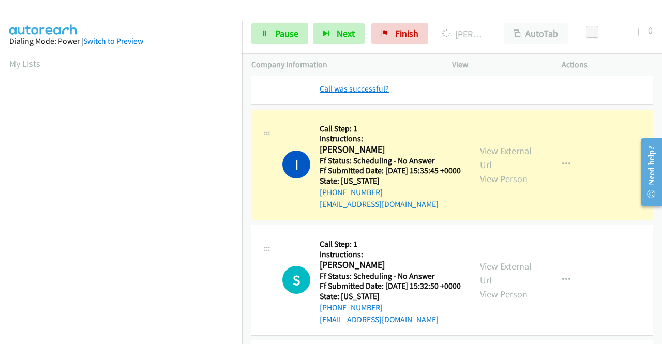
click at [369, 94] on link "Call was successful?" at bounding box center [354, 89] width 69 height 10
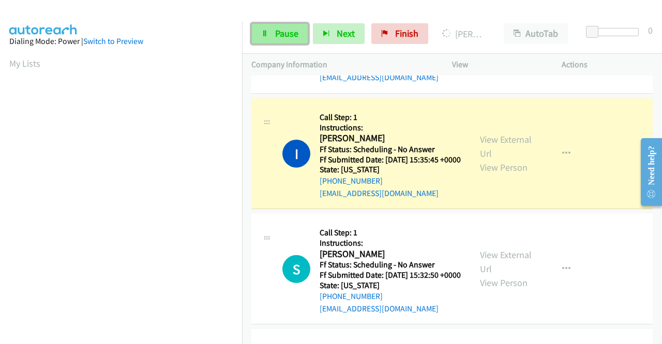
click at [283, 32] on span "Pause" at bounding box center [286, 33] width 23 height 12
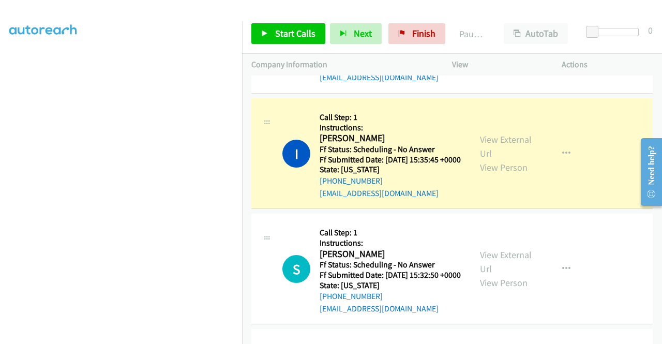
scroll to position [0, 0]
drag, startPoint x: 405, startPoint y: 32, endPoint x: 373, endPoint y: 51, distance: 37.2
click at [405, 32] on link "Finish" at bounding box center [416, 33] width 57 height 21
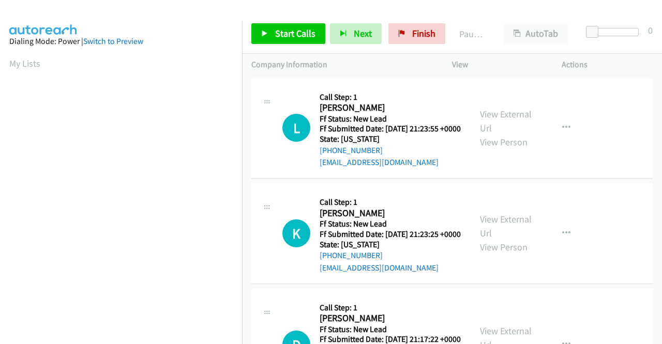
click at [585, 179] on div "L Callback Scheduled Call Step: 1 [PERSON_NAME] America/[GEOGRAPHIC_DATA] Ff St…" at bounding box center [451, 128] width 401 height 101
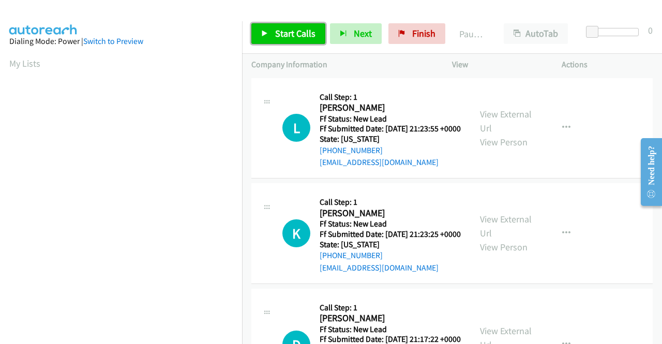
click at [291, 34] on span "Start Calls" at bounding box center [295, 33] width 40 height 12
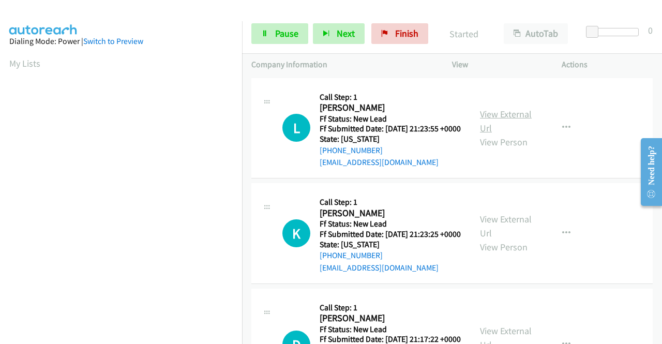
click at [514, 123] on link "View External Url" at bounding box center [506, 121] width 52 height 26
click at [495, 237] on link "View External Url" at bounding box center [506, 226] width 52 height 26
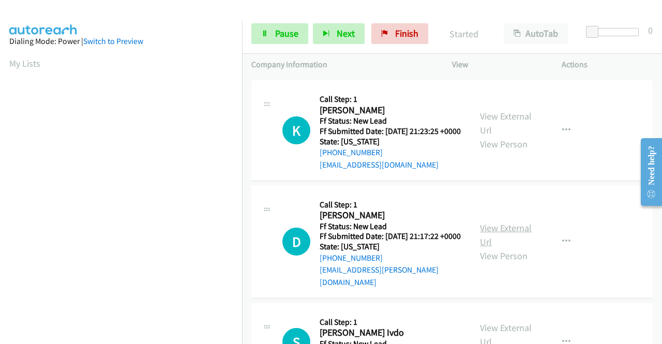
scroll to position [103, 0]
click at [504, 247] on link "View External Url" at bounding box center [506, 234] width 52 height 26
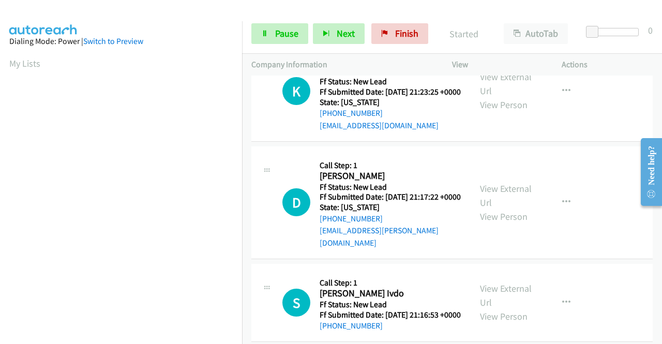
scroll to position [183, 0]
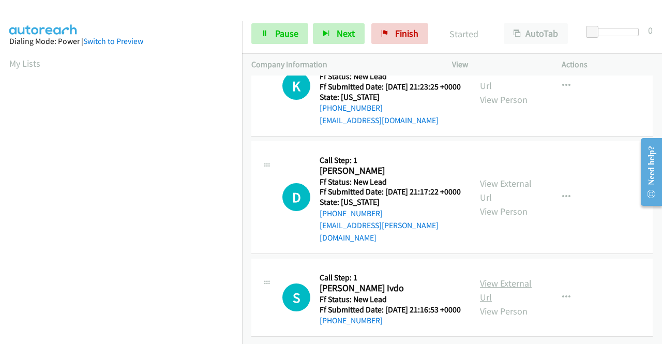
click at [512, 277] on link "View External Url" at bounding box center [506, 290] width 52 height 26
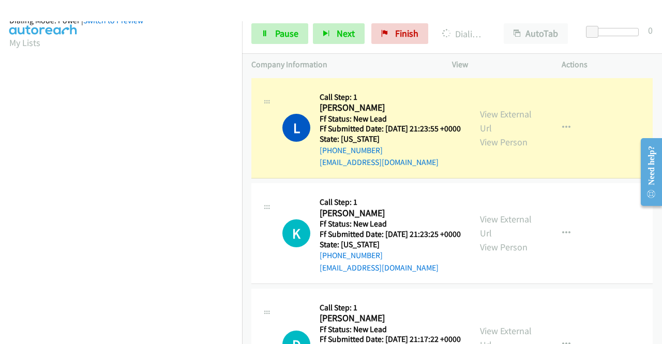
scroll to position [0, 0]
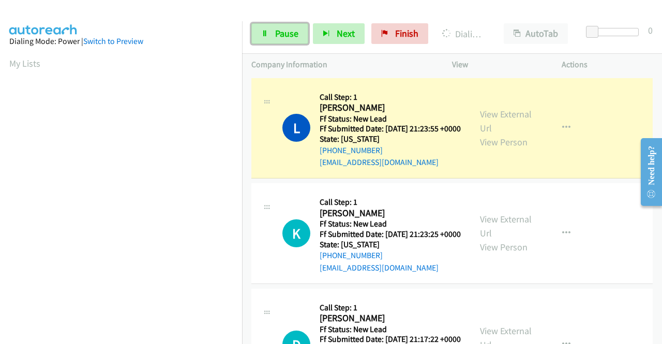
drag, startPoint x: 275, startPoint y: 29, endPoint x: 313, endPoint y: 16, distance: 40.6
click at [275, 29] on span "Pause" at bounding box center [286, 33] width 23 height 12
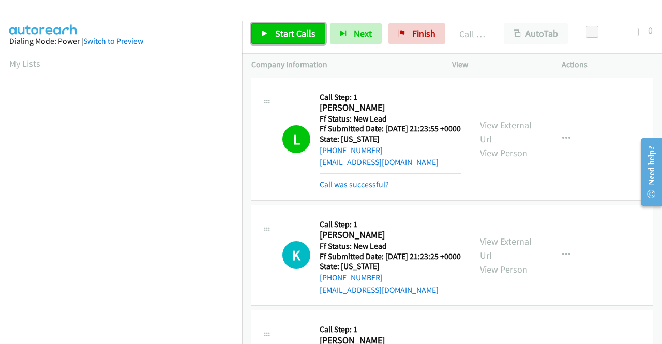
click at [301, 36] on span "Start Calls" at bounding box center [295, 33] width 40 height 12
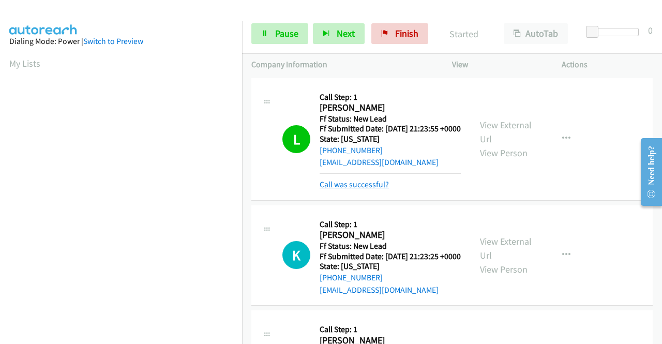
click at [349, 189] on link "Call was successful?" at bounding box center [354, 185] width 69 height 10
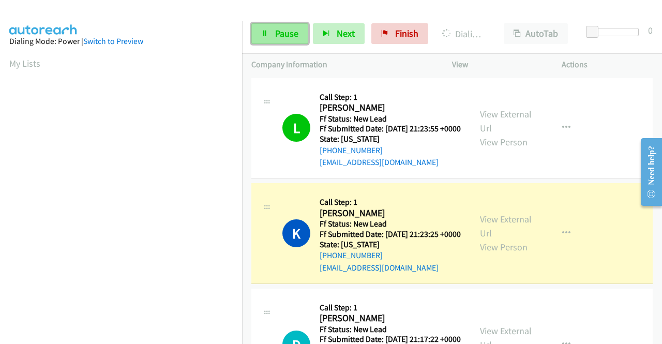
click at [280, 34] on span "Pause" at bounding box center [286, 33] width 23 height 12
